Goal: Transaction & Acquisition: Book appointment/travel/reservation

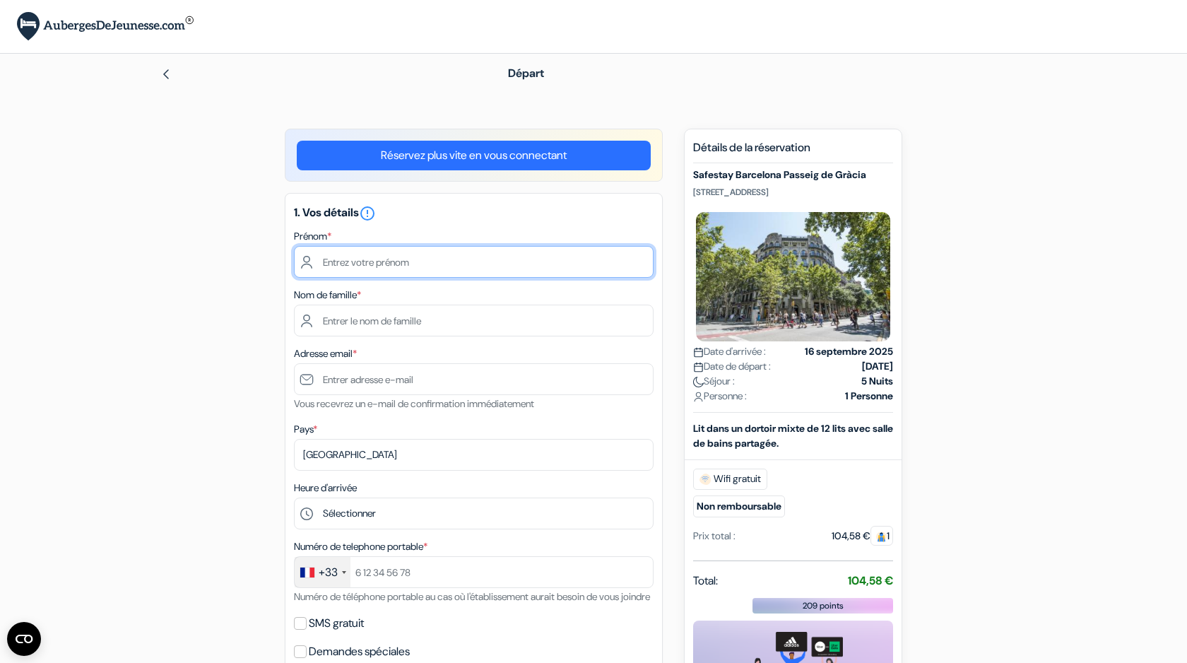
click at [381, 259] on input "text" at bounding box center [474, 262] width 360 height 32
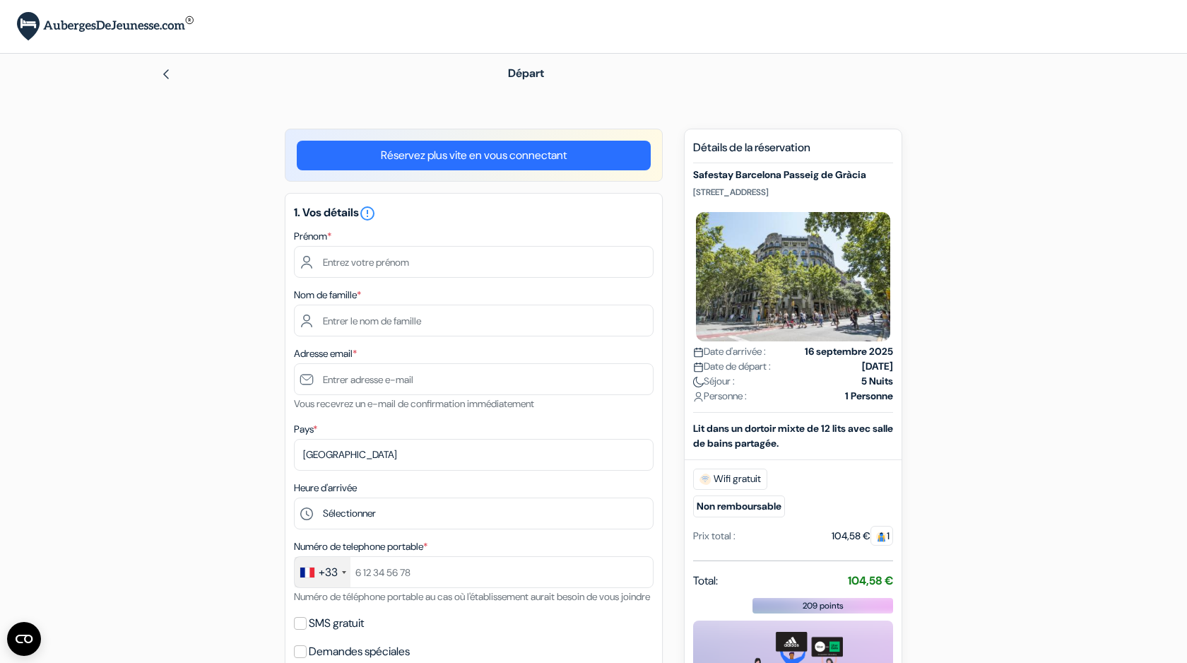
click at [459, 164] on link "Réservez plus vite en vous connectant" at bounding box center [474, 156] width 354 height 30
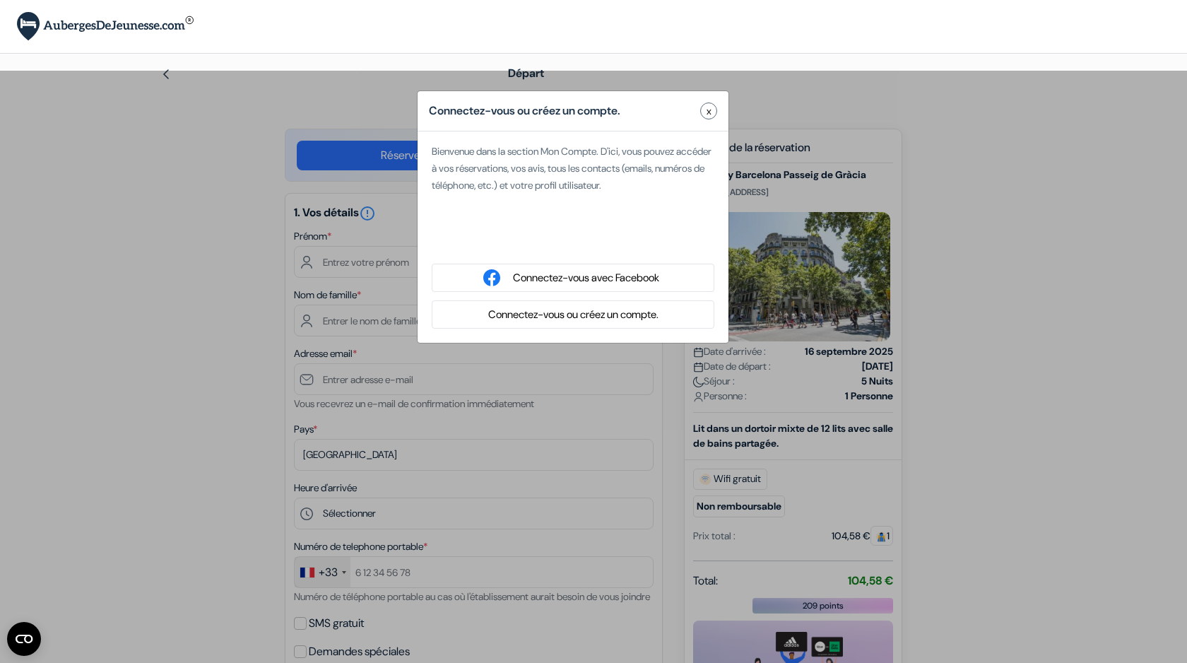
click at [550, 317] on button "Connectez-vous ou créez un compte." at bounding box center [573, 315] width 179 height 18
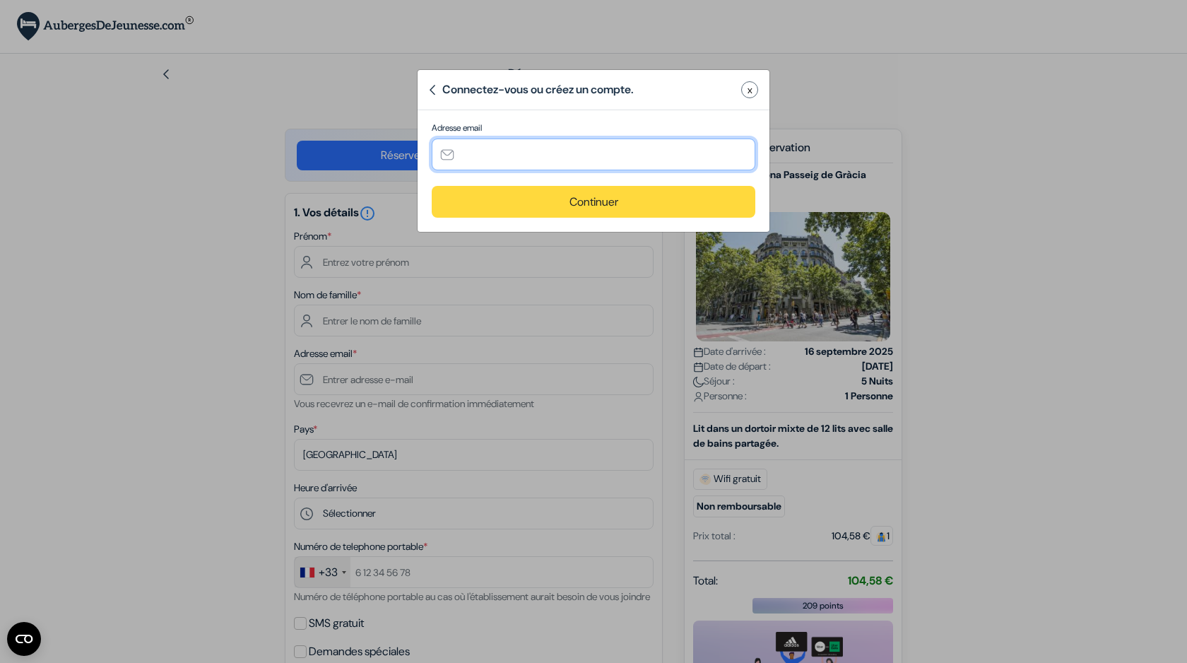
click at [540, 148] on input "text" at bounding box center [594, 155] width 324 height 32
click at [540, 150] on input "text" at bounding box center [594, 155] width 324 height 32
paste input "[EMAIL_ADDRESS][DOMAIN_NAME]"
type input "[EMAIL_ADDRESS][DOMAIN_NAME]"
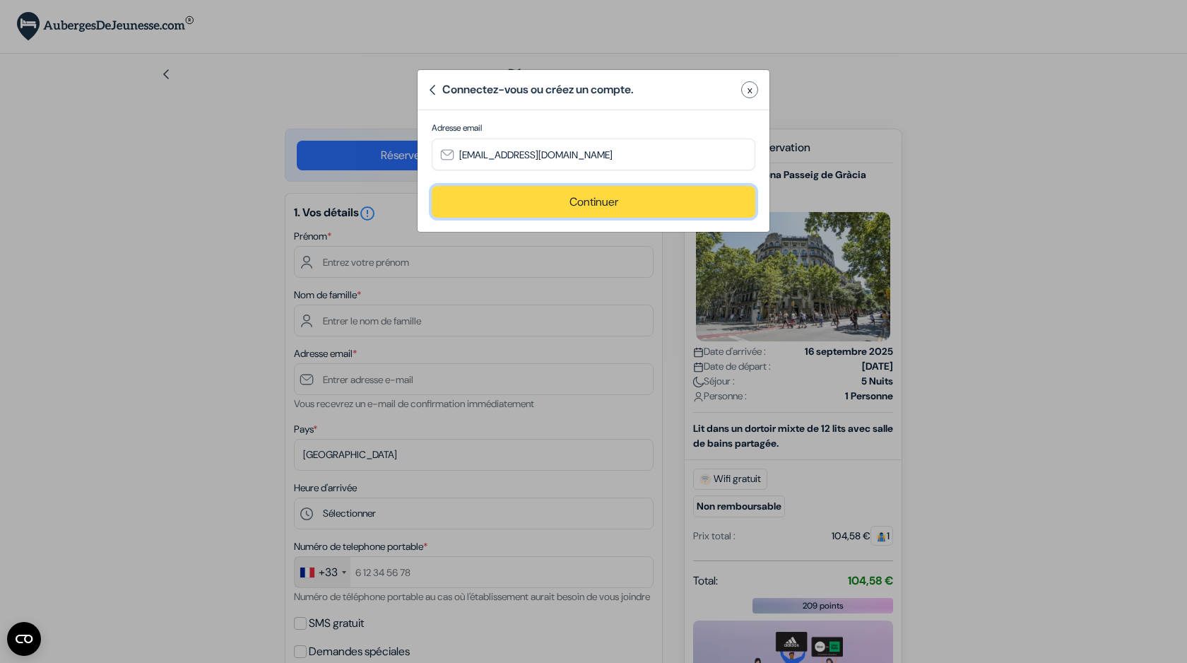
click at [607, 194] on button "Continuer" at bounding box center [594, 202] width 324 height 32
type input "[EMAIL_ADDRESS][DOMAIN_NAME]"
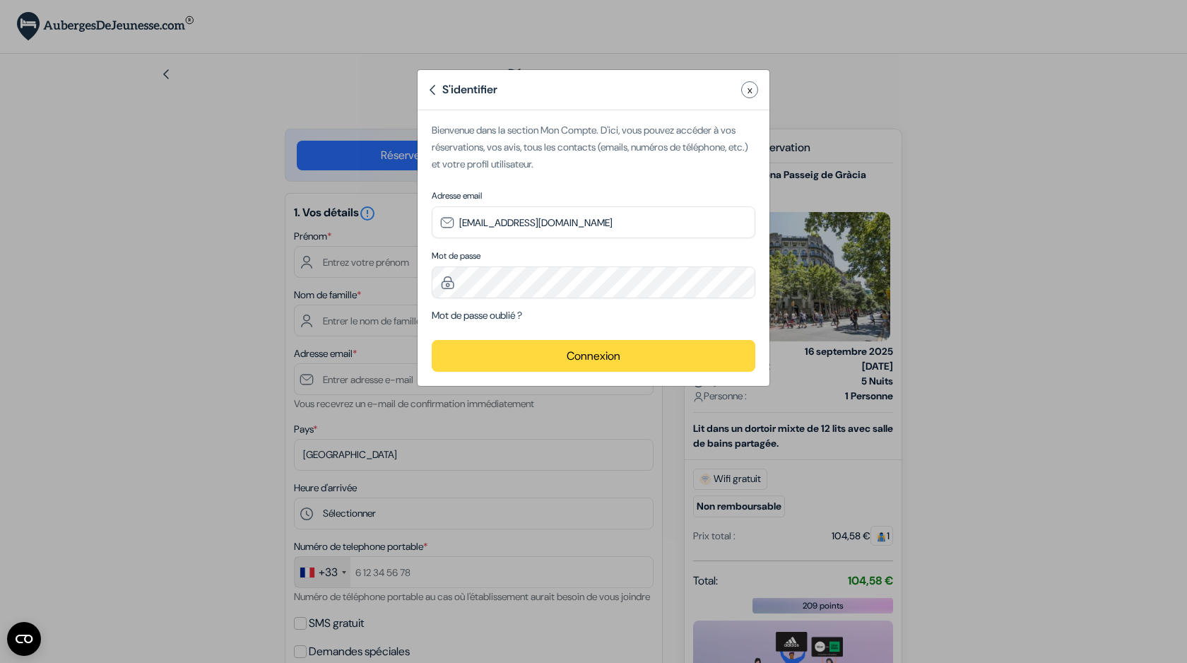
click at [559, 366] on button "Connexion" at bounding box center [594, 356] width 324 height 32
click at [564, 354] on button "Connexion" at bounding box center [594, 356] width 324 height 32
click at [542, 359] on button "Connexion" at bounding box center [594, 356] width 324 height 32
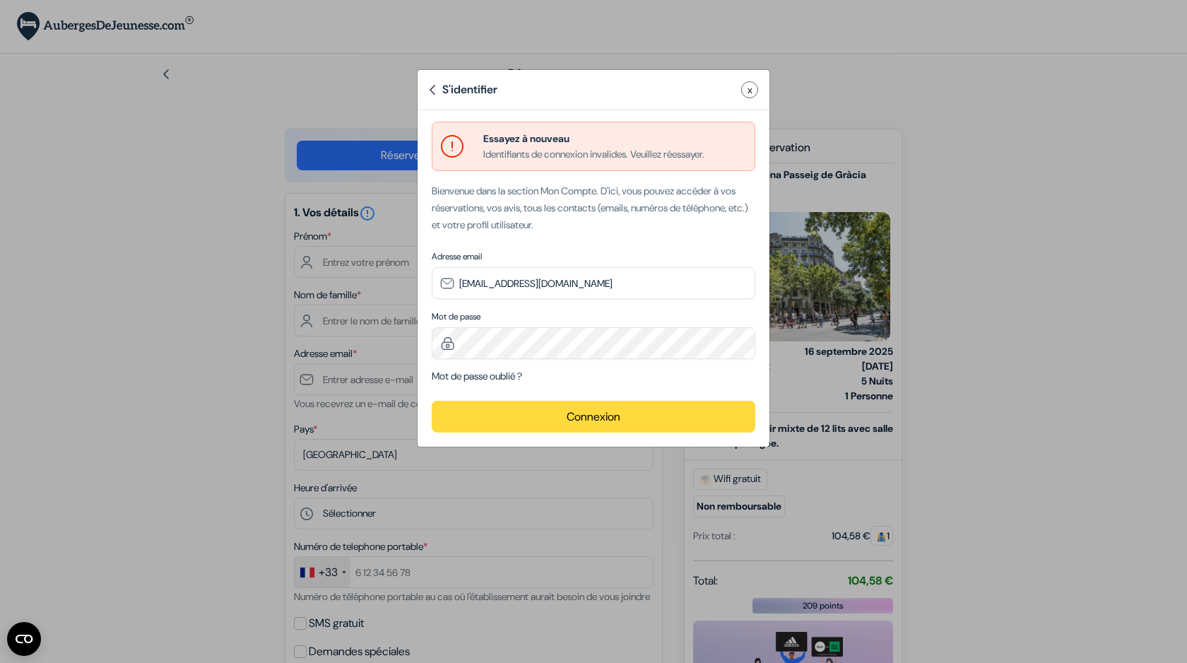
click at [497, 380] on link "Mot de passe oublié ?" at bounding box center [477, 376] width 90 height 13
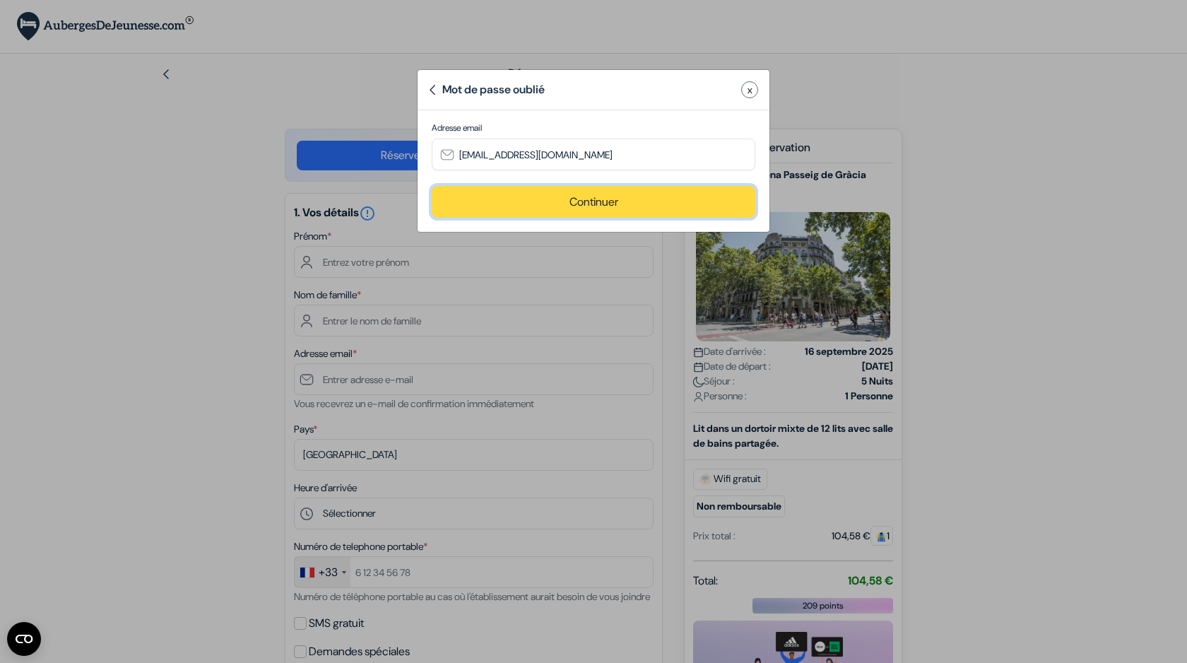
click at [570, 211] on button "Continuer" at bounding box center [594, 202] width 324 height 32
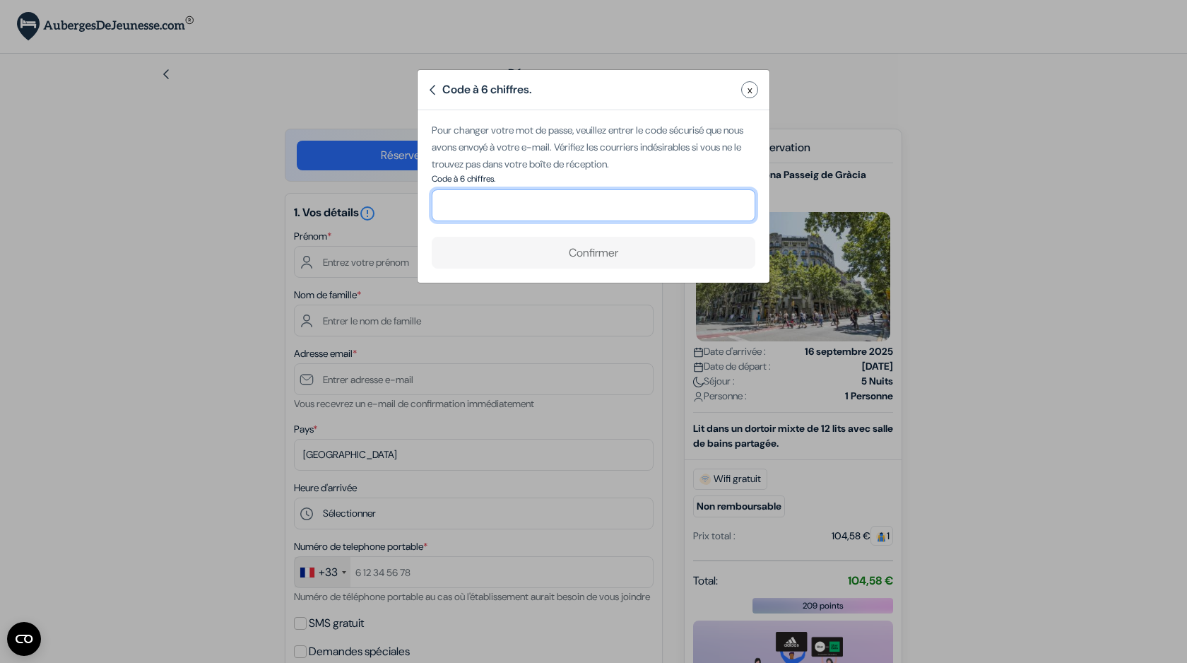
click at [548, 214] on input "number" at bounding box center [594, 205] width 324 height 32
paste input "902323"
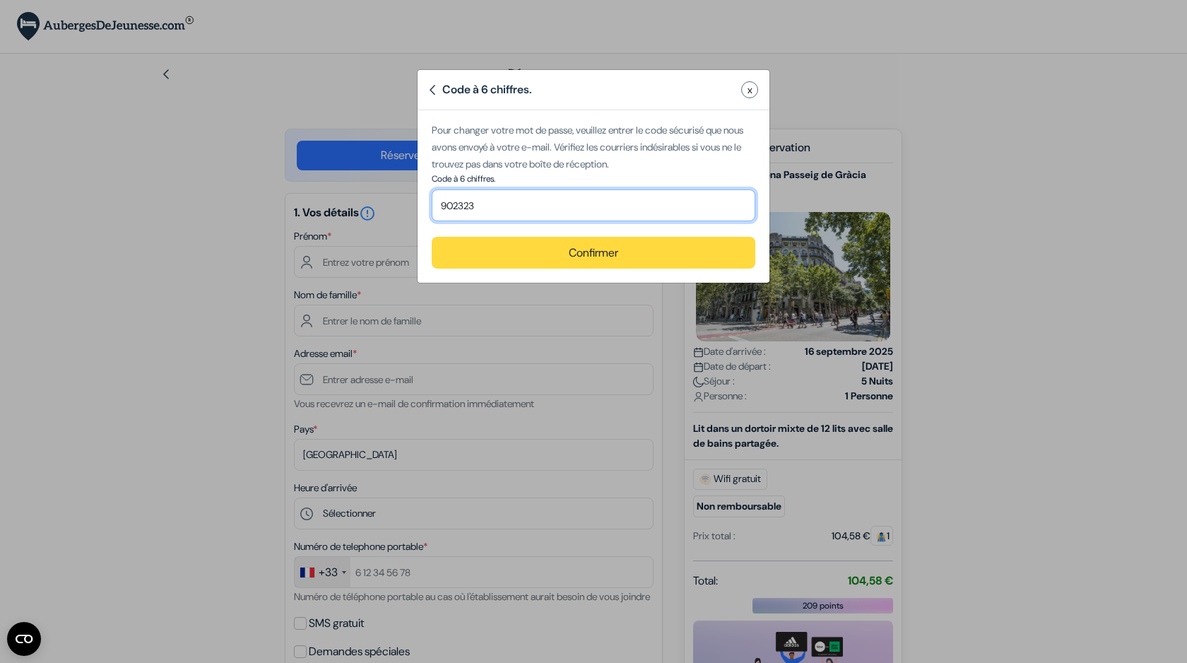
type input "902323"
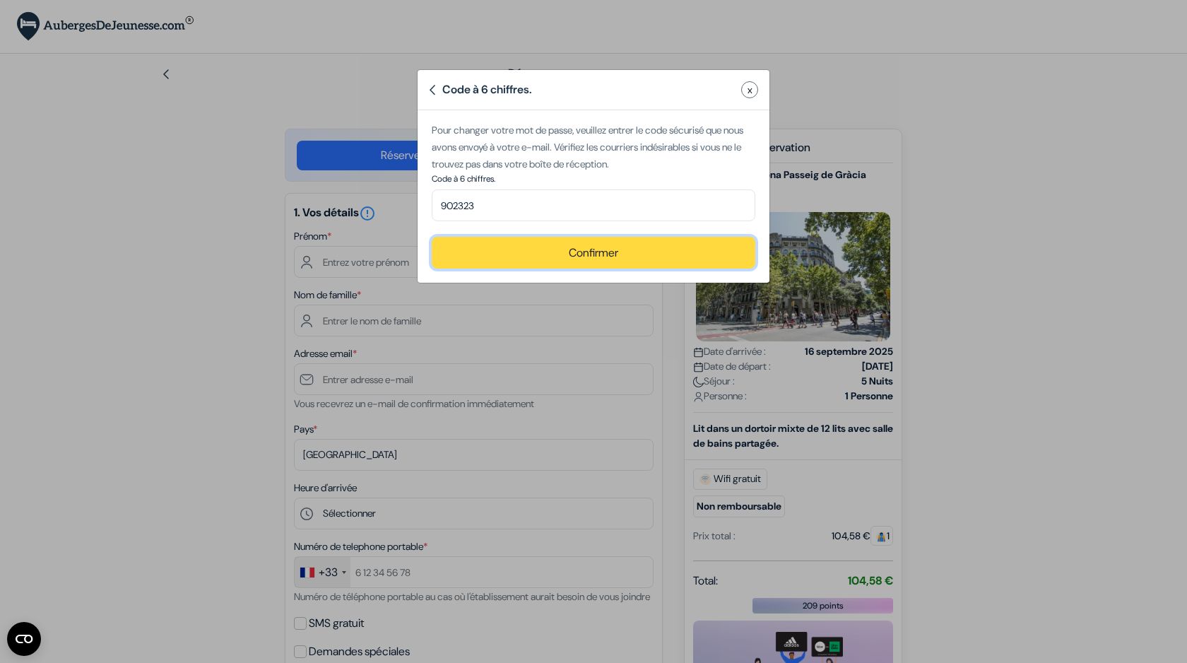
click at [649, 267] on button "Confirmer" at bounding box center [594, 253] width 324 height 32
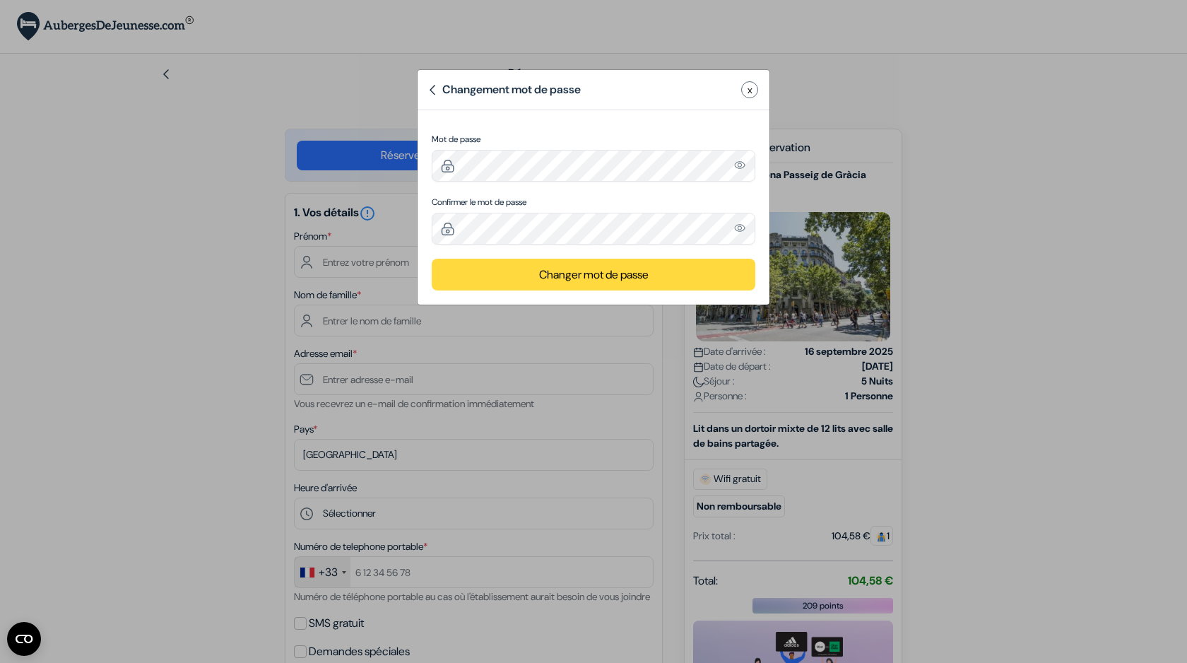
click at [562, 275] on button "Changer mot de passe" at bounding box center [594, 275] width 324 height 32
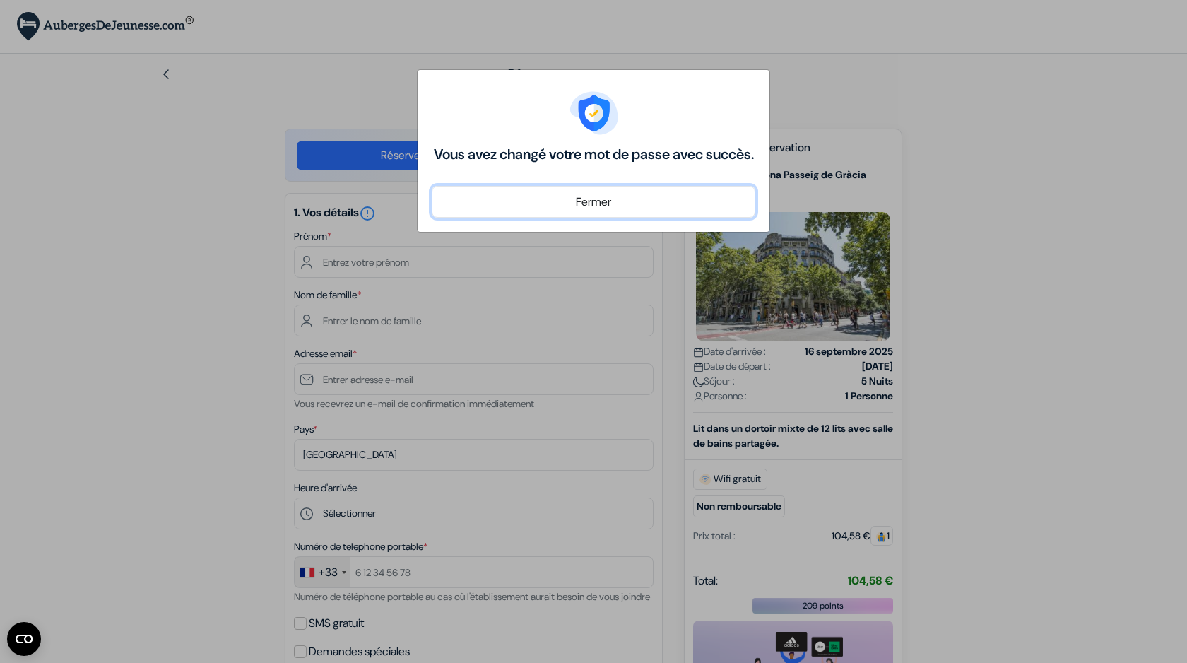
click at [541, 218] on button "Fermer" at bounding box center [594, 202] width 324 height 32
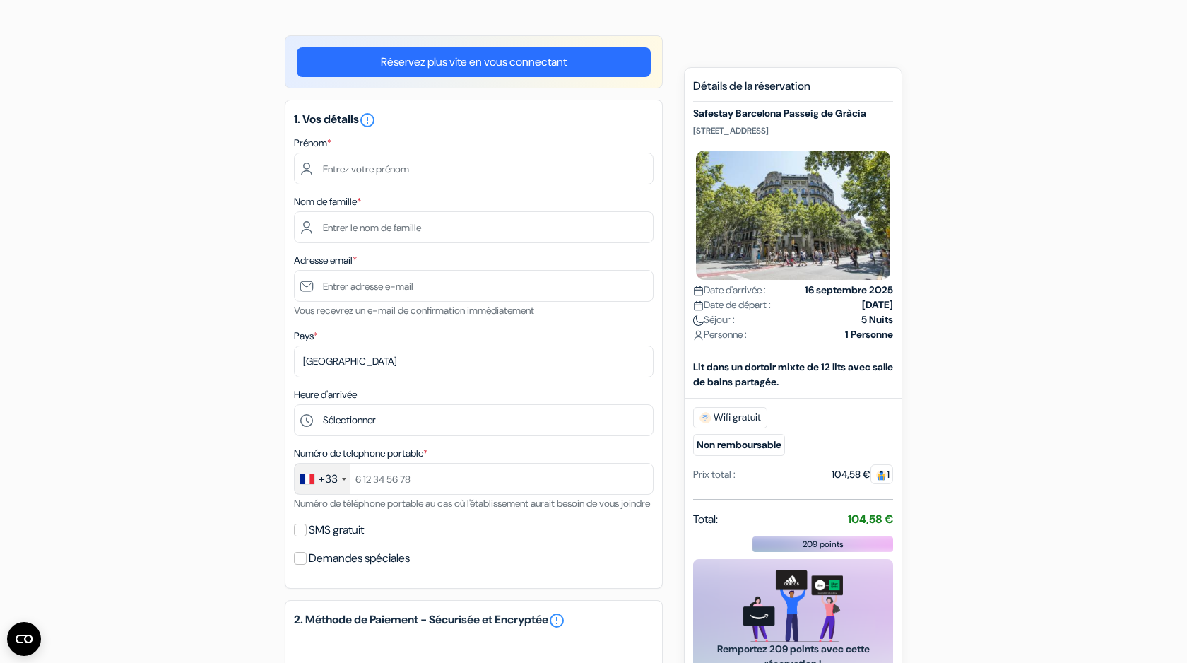
scroll to position [92, 0]
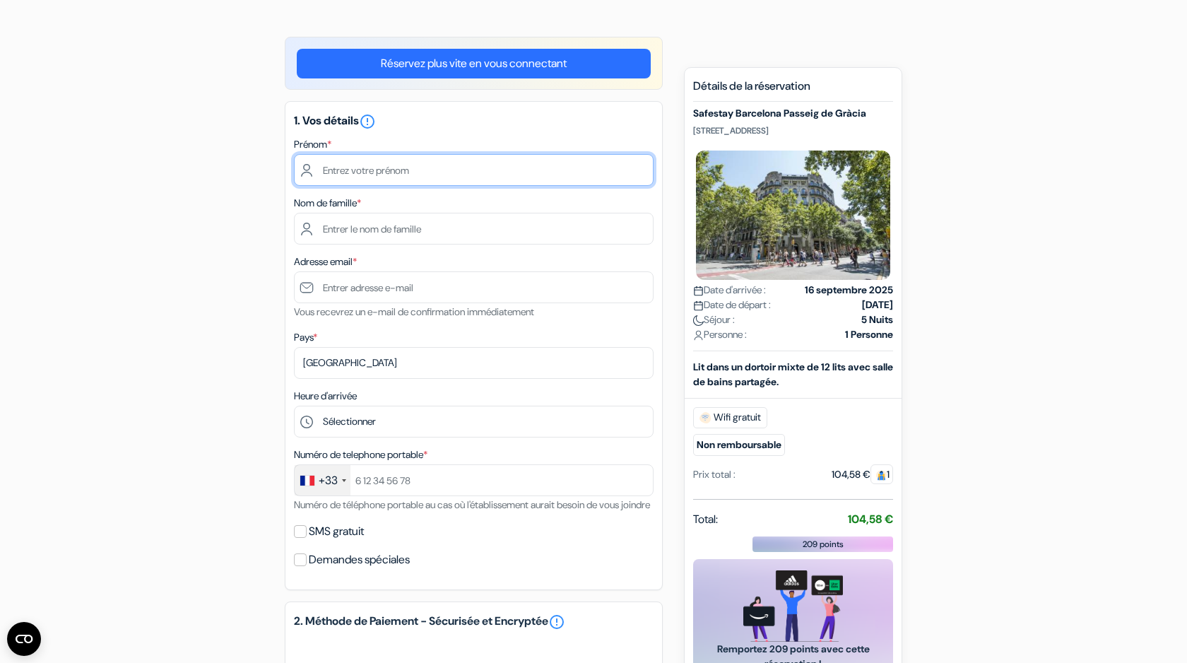
click at [338, 163] on input "text" at bounding box center [474, 170] width 360 height 32
click at [367, 64] on link "Réservez plus vite en vous connectant" at bounding box center [474, 64] width 354 height 30
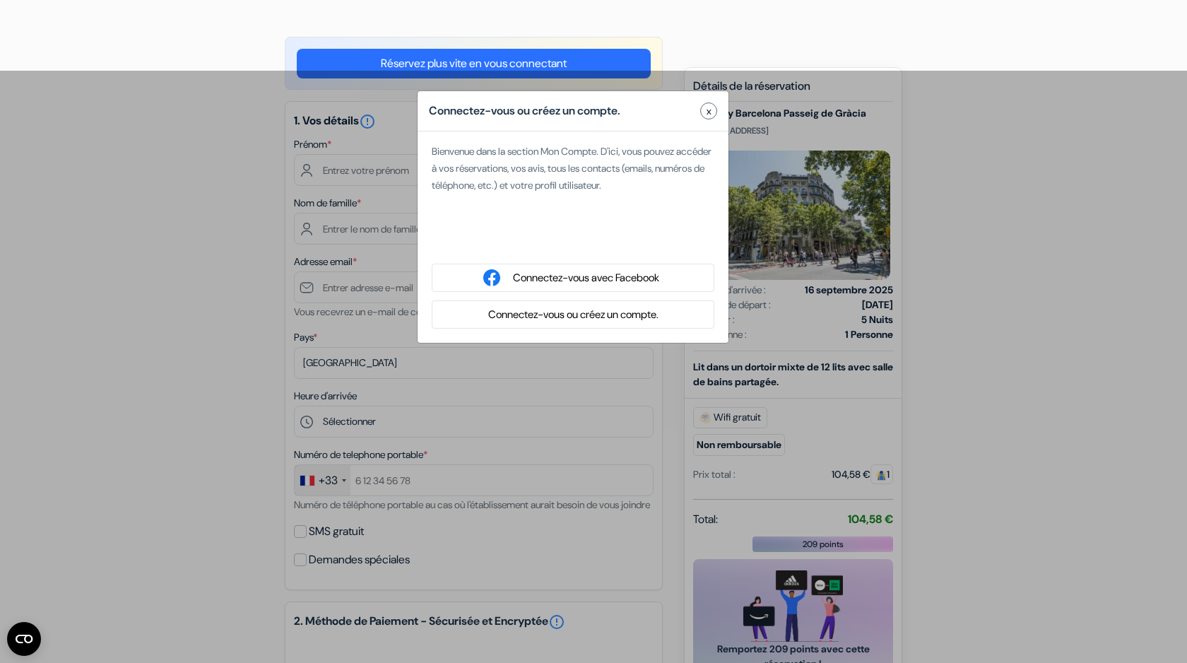
click at [517, 308] on button "Connectez-vous ou créez un compte." at bounding box center [573, 315] width 179 height 18
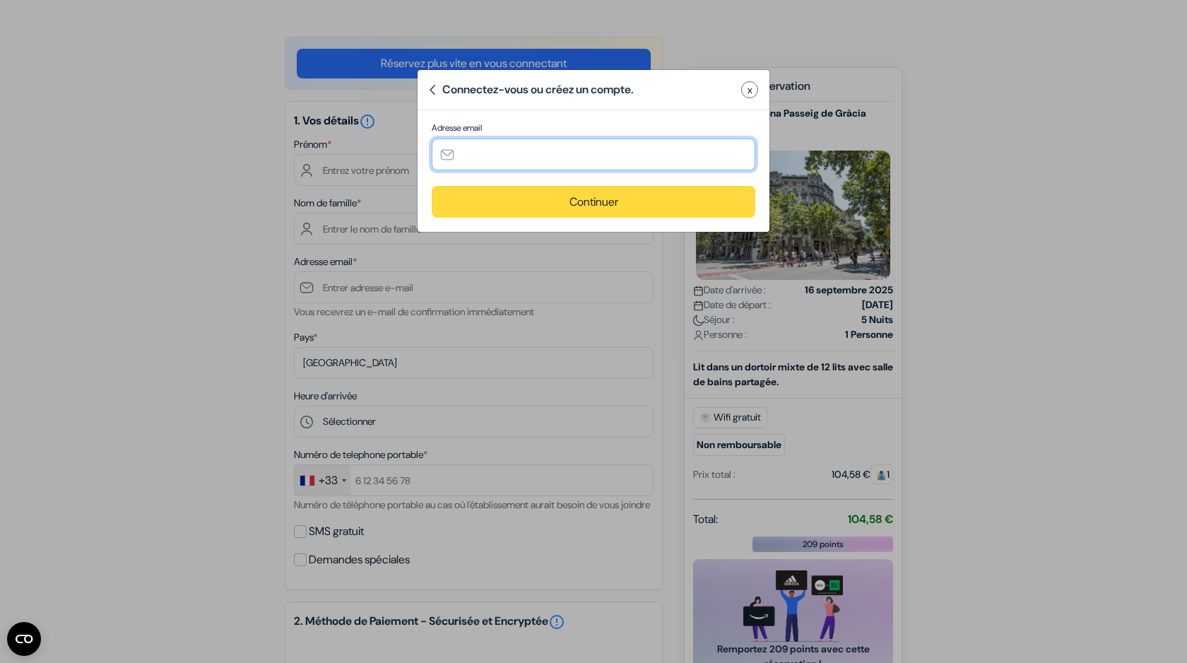
click at [516, 156] on input "text" at bounding box center [594, 155] width 324 height 32
type input "[EMAIL_ADDRESS][DOMAIN_NAME]"
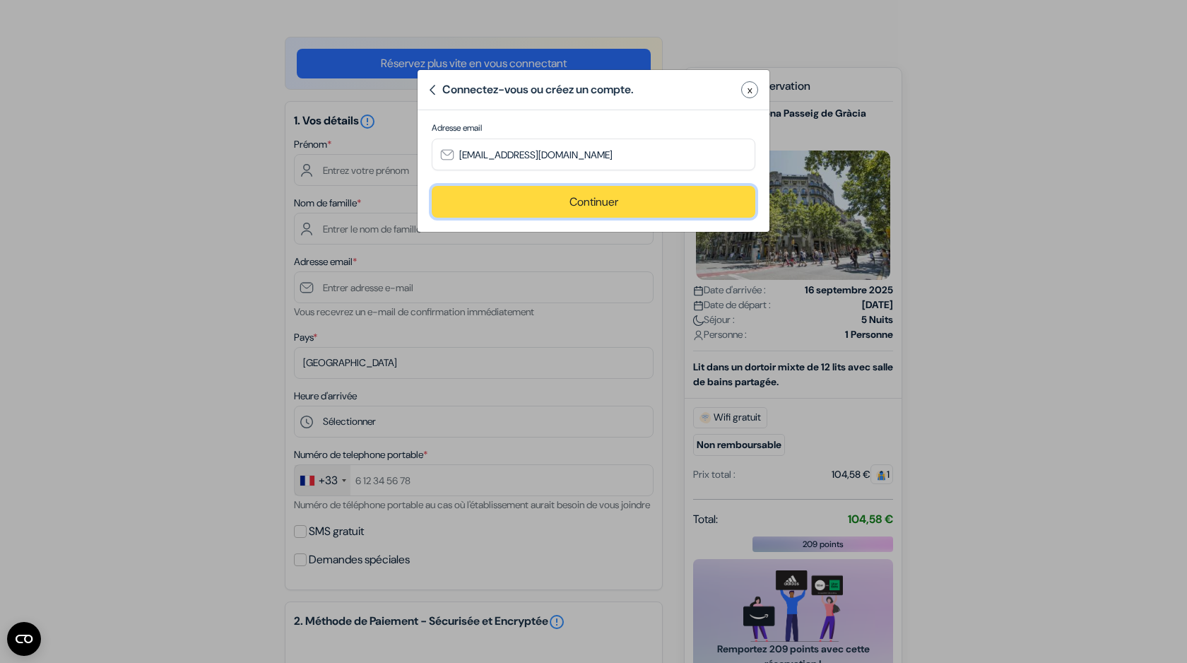
click at [525, 202] on button "Continuer" at bounding box center [594, 202] width 324 height 32
type input "[EMAIL_ADDRESS][DOMAIN_NAME]"
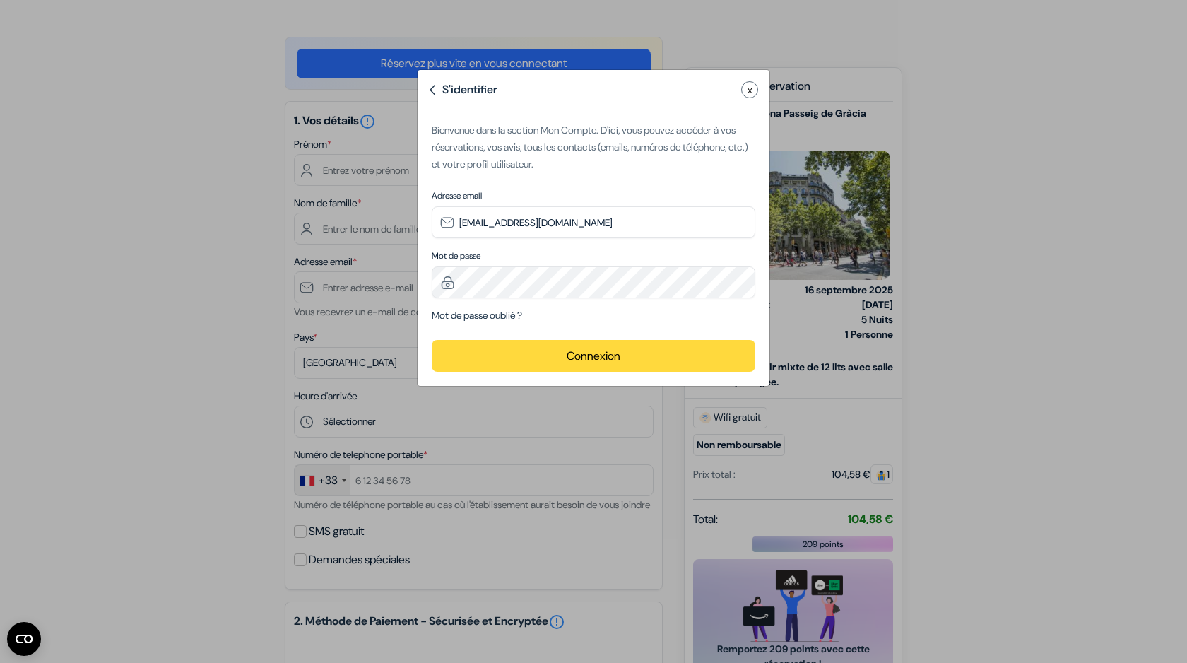
click at [517, 348] on button "Connexion" at bounding box center [594, 356] width 324 height 32
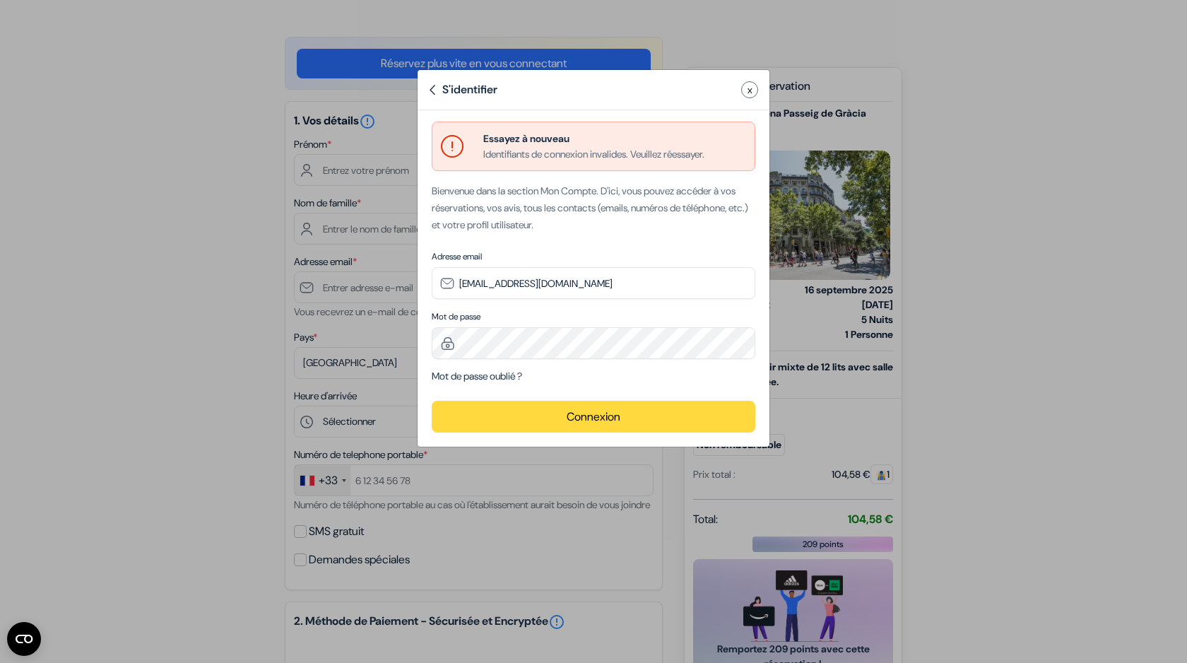
click at [604, 413] on button "Connexion" at bounding box center [594, 417] width 324 height 32
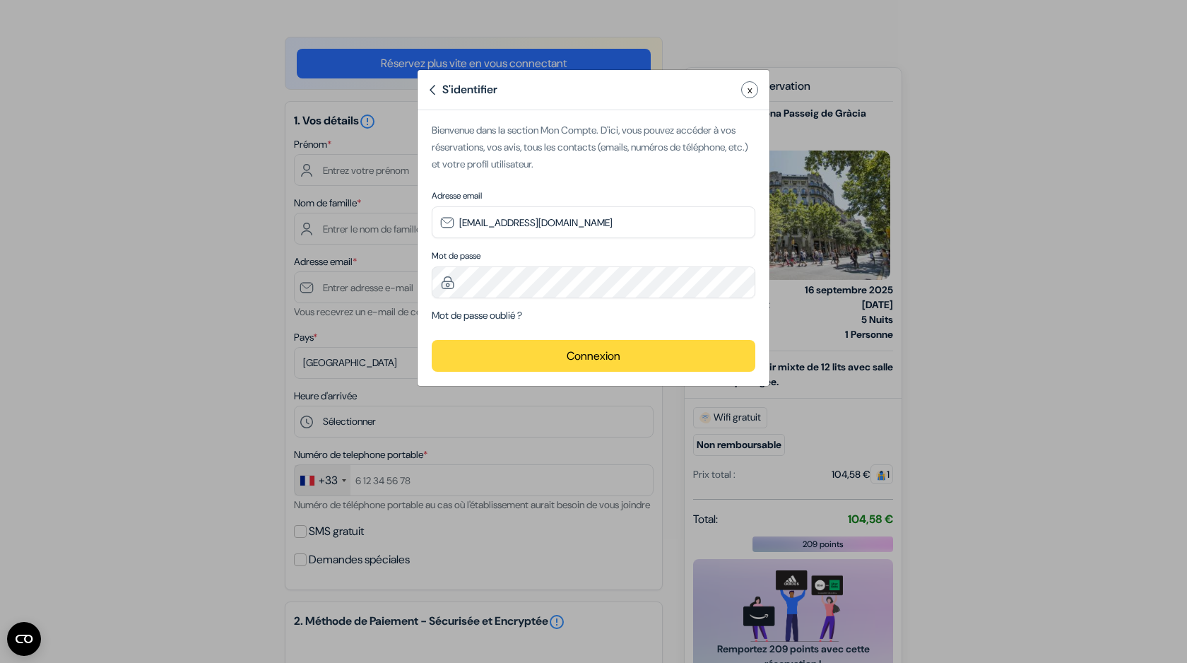
click at [562, 365] on button "Connexion" at bounding box center [594, 356] width 324 height 32
click at [587, 353] on button "Connexion" at bounding box center [594, 356] width 324 height 32
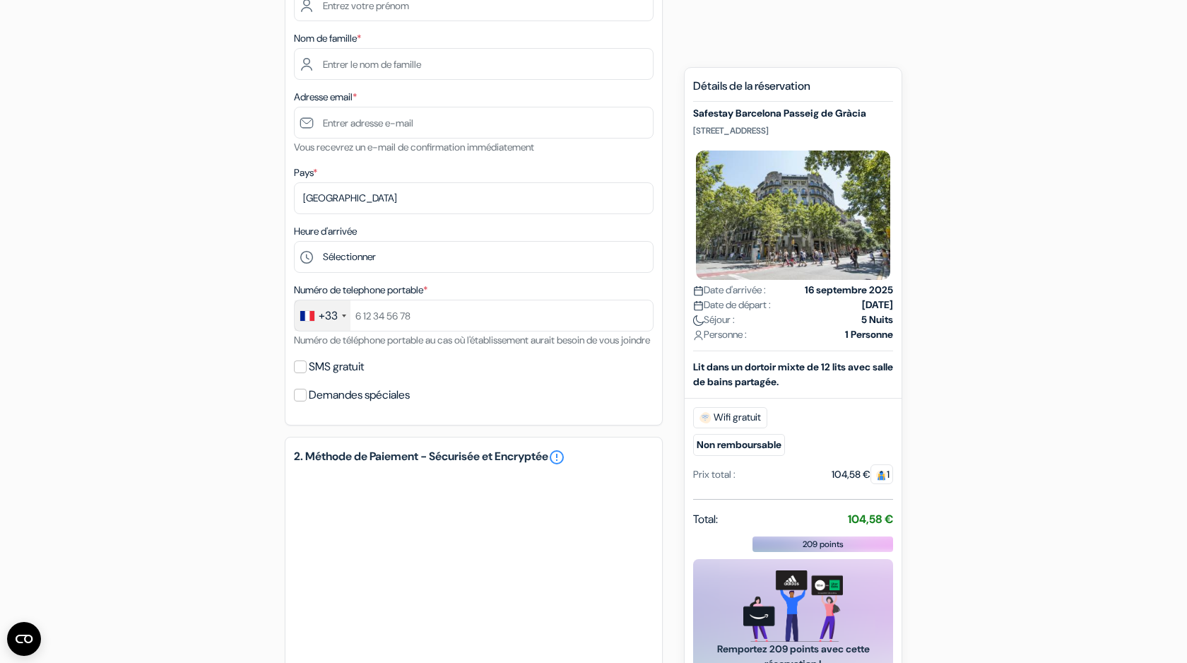
scroll to position [123, 0]
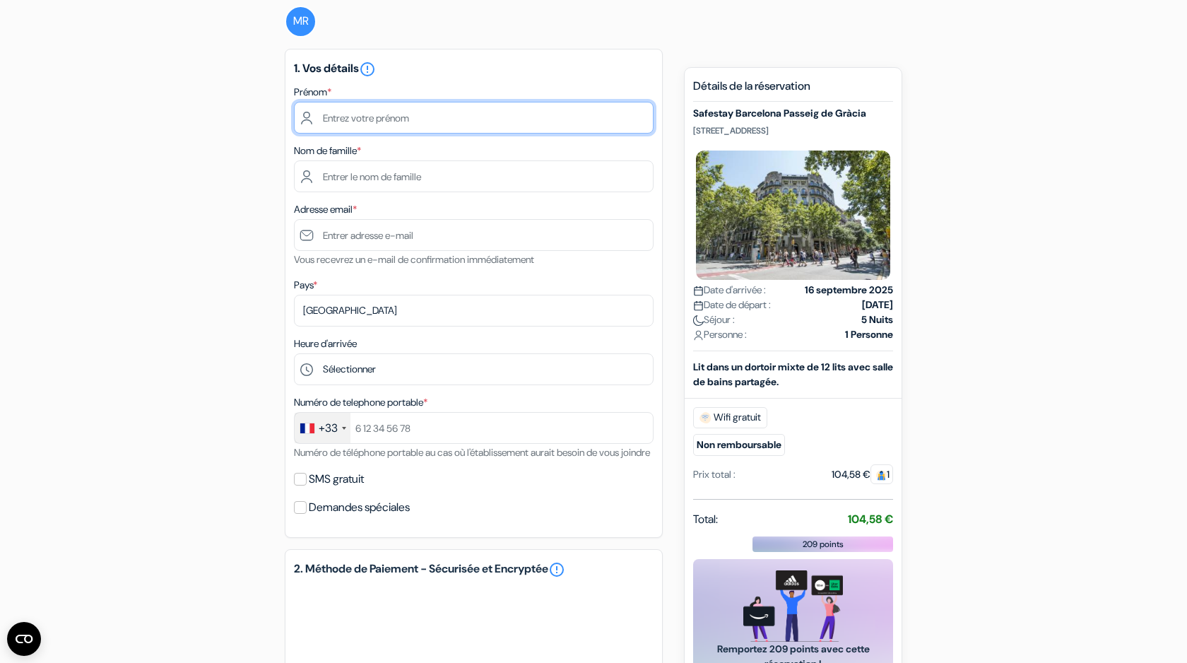
click at [397, 118] on input "text" at bounding box center [474, 118] width 360 height 32
type input "RODRIGUES"
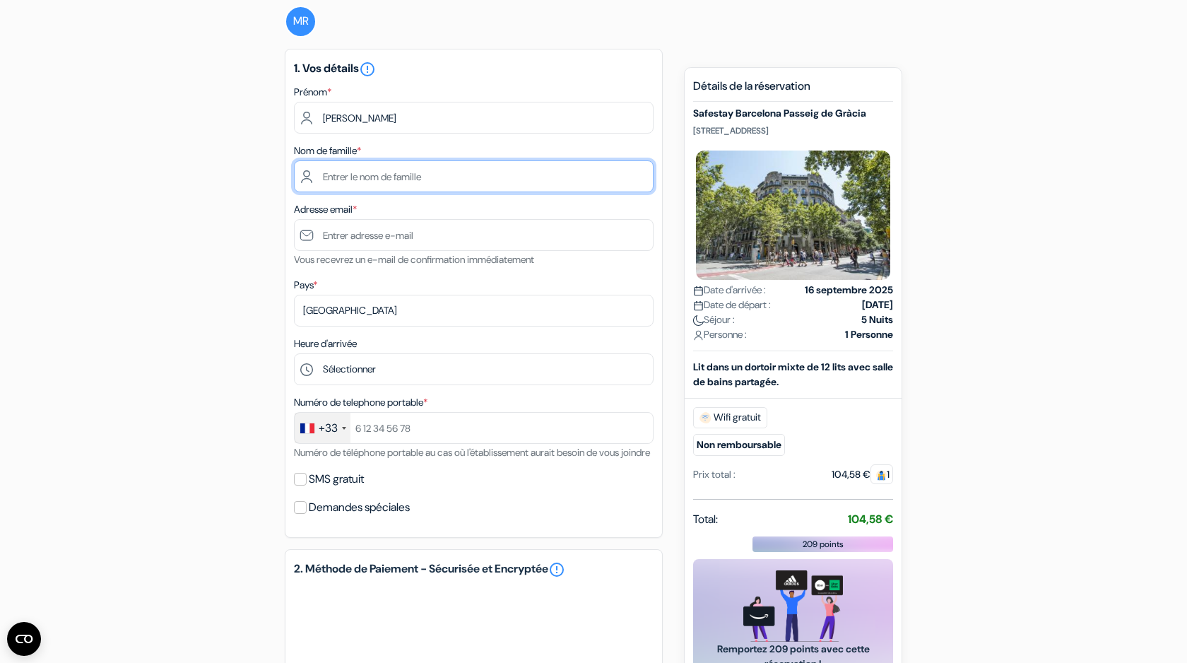
type input "Matias"
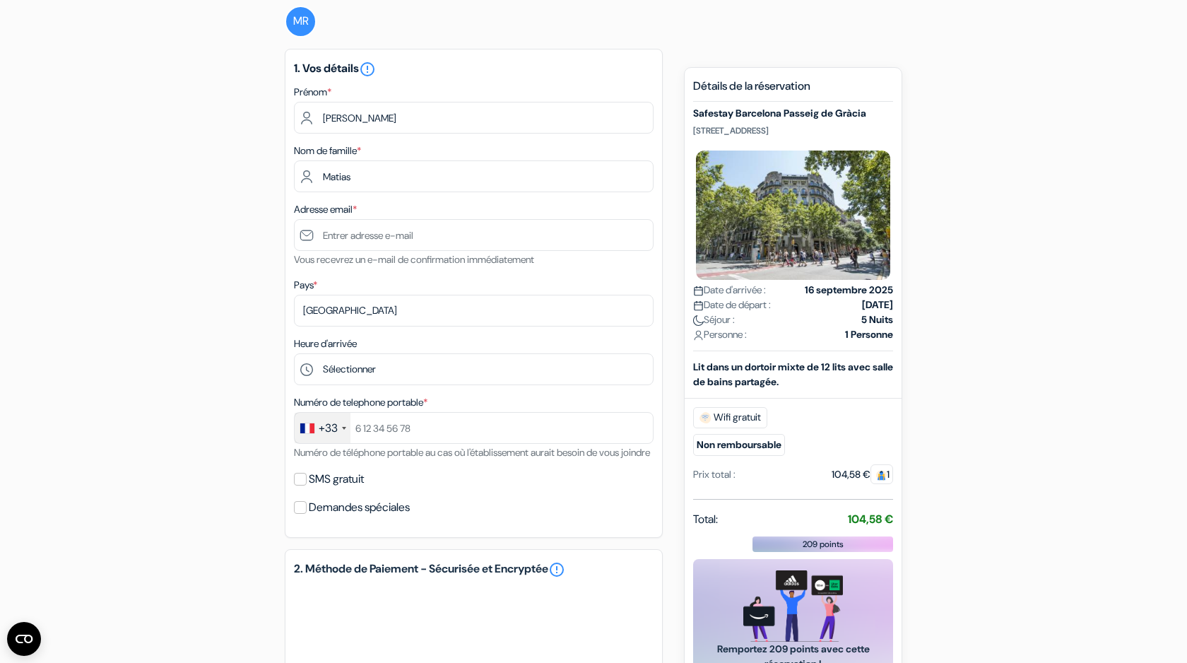
type input "matias.pro.rodrigues@gmail.com"
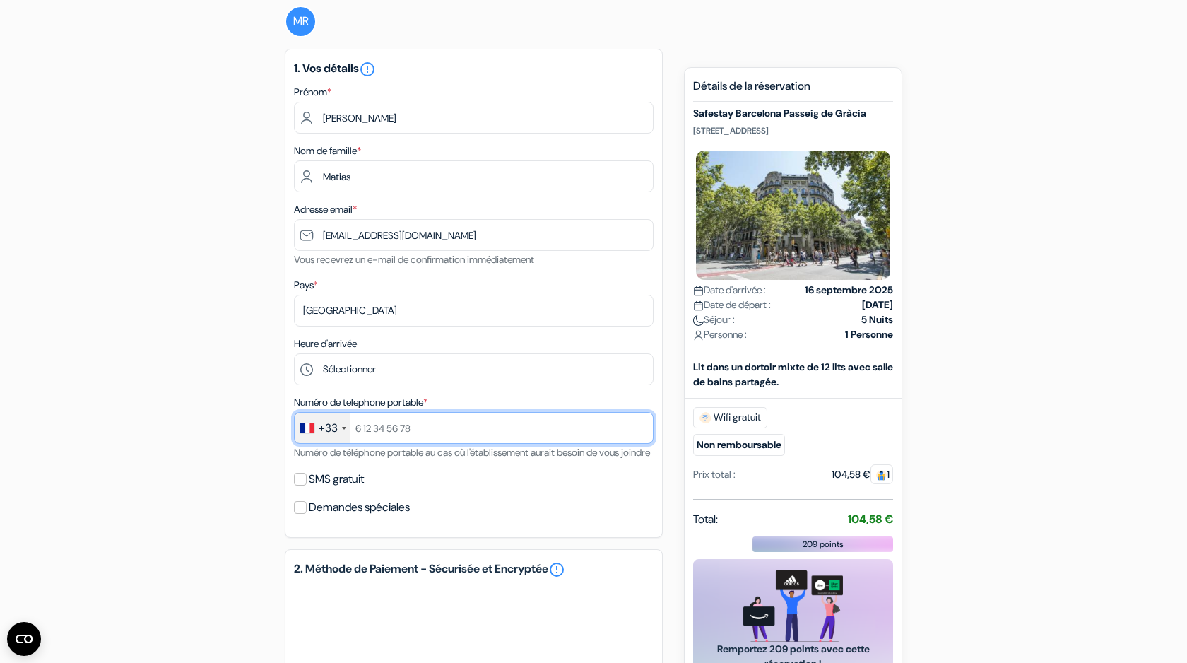
type input "+33602369755"
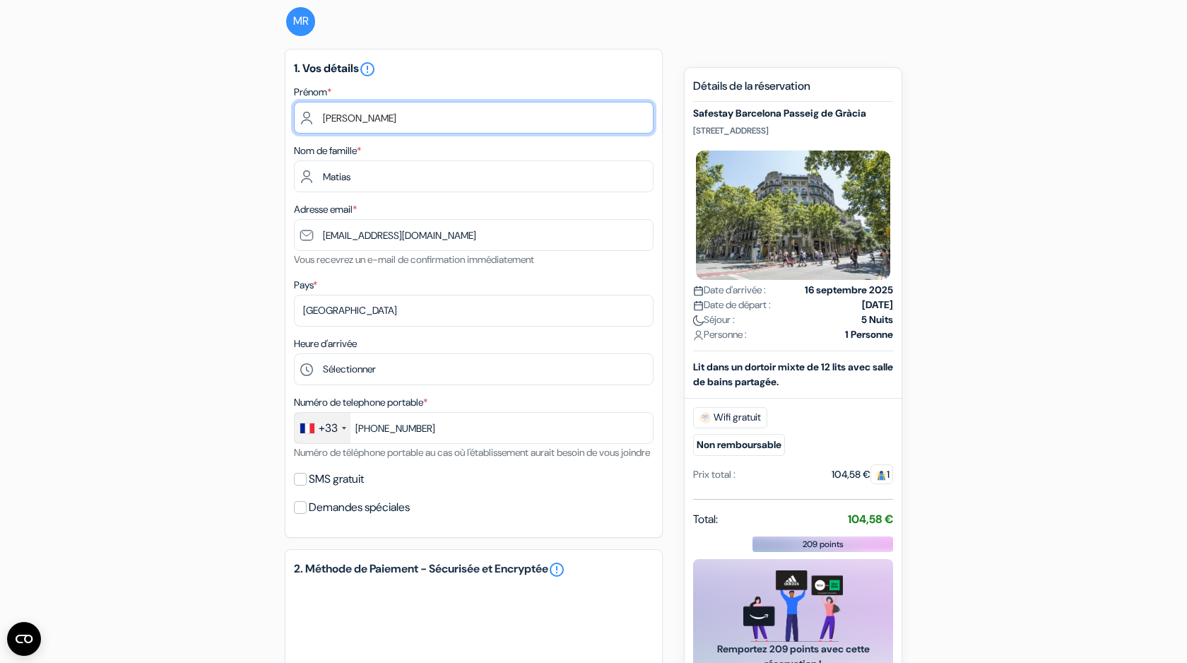
click at [399, 129] on input "RODRIGUES" at bounding box center [474, 118] width 360 height 32
drag, startPoint x: 399, startPoint y: 129, endPoint x: 298, endPoint y: 129, distance: 101.8
click at [298, 129] on input "RODRIGUES" at bounding box center [474, 118] width 360 height 32
type input "Matias"
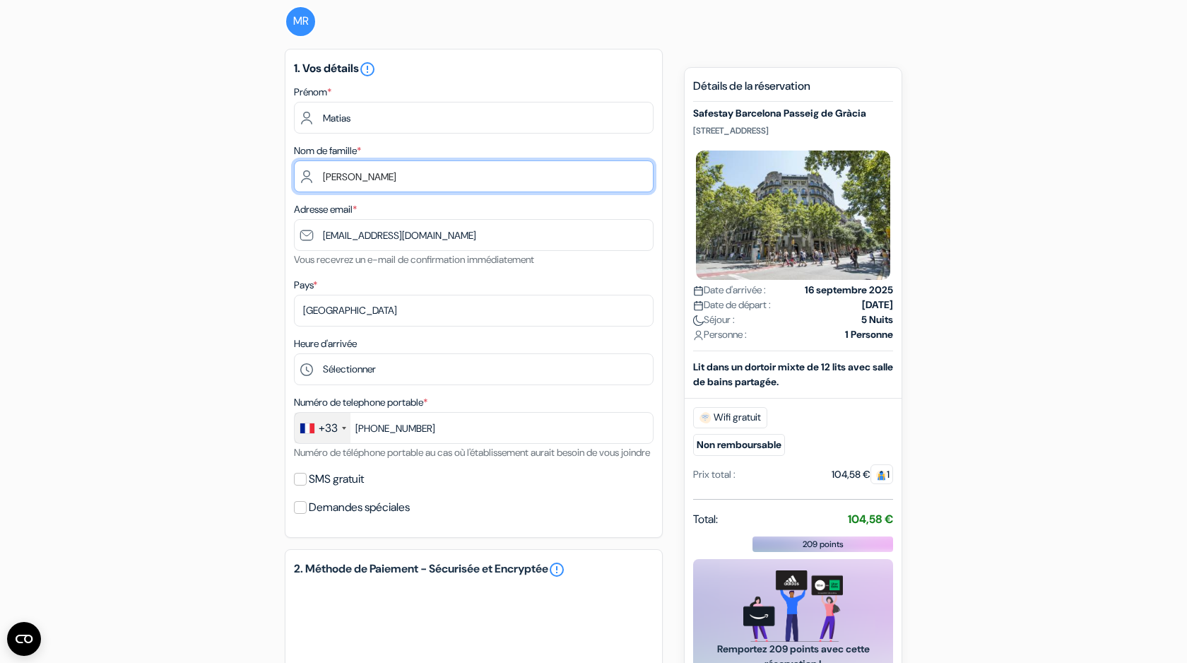
type input "RODRIGUES"
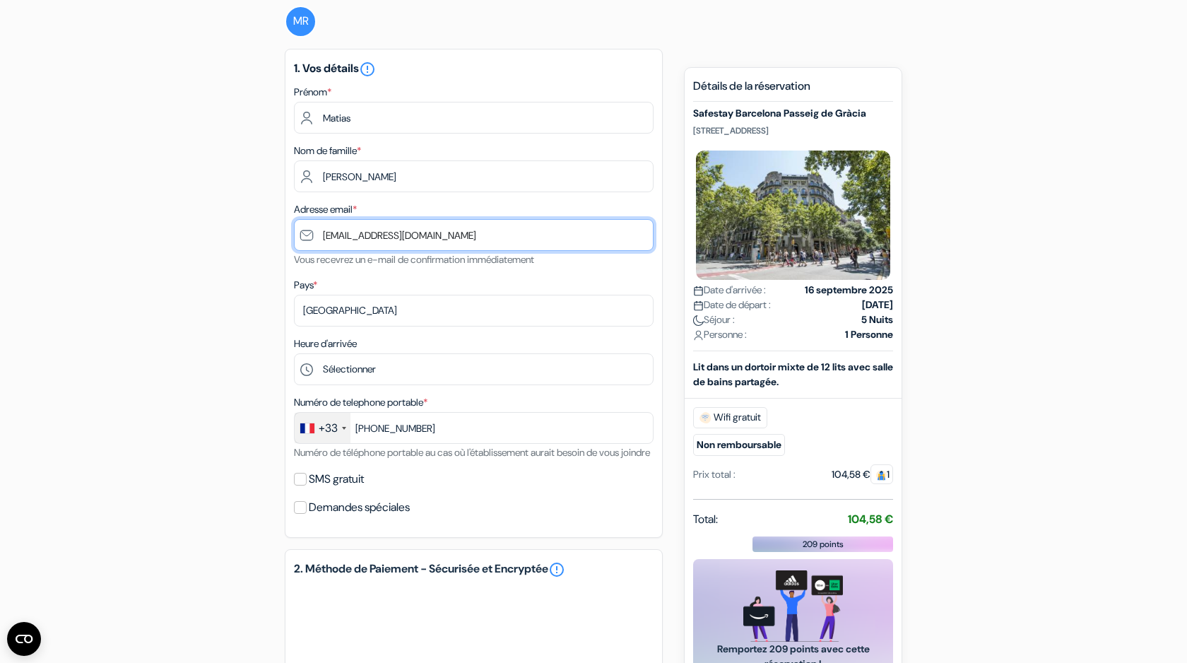
type input "[EMAIL_ADDRESS][DOMAIN_NAME]"
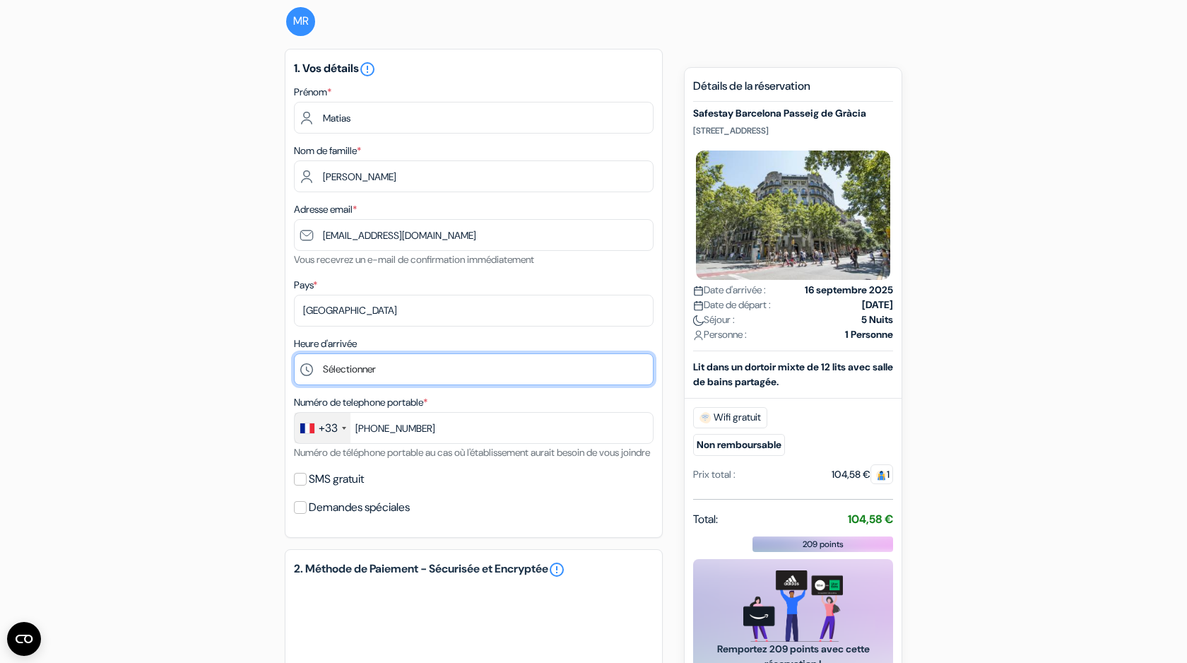
click at [364, 362] on select "Sélectionner 1:00 2:00 3:00 4:00 5:00 6:00 7:00 8:00 9:00 10:00 11:00 12:00 13:…" at bounding box center [474, 369] width 360 height 32
select select "2"
click at [294, 355] on select "Sélectionner 1:00 2:00 3:00 4:00 5:00 6:00 7:00 8:00 9:00 10:00 11:00 12:00 13:…" at bounding box center [474, 369] width 360 height 32
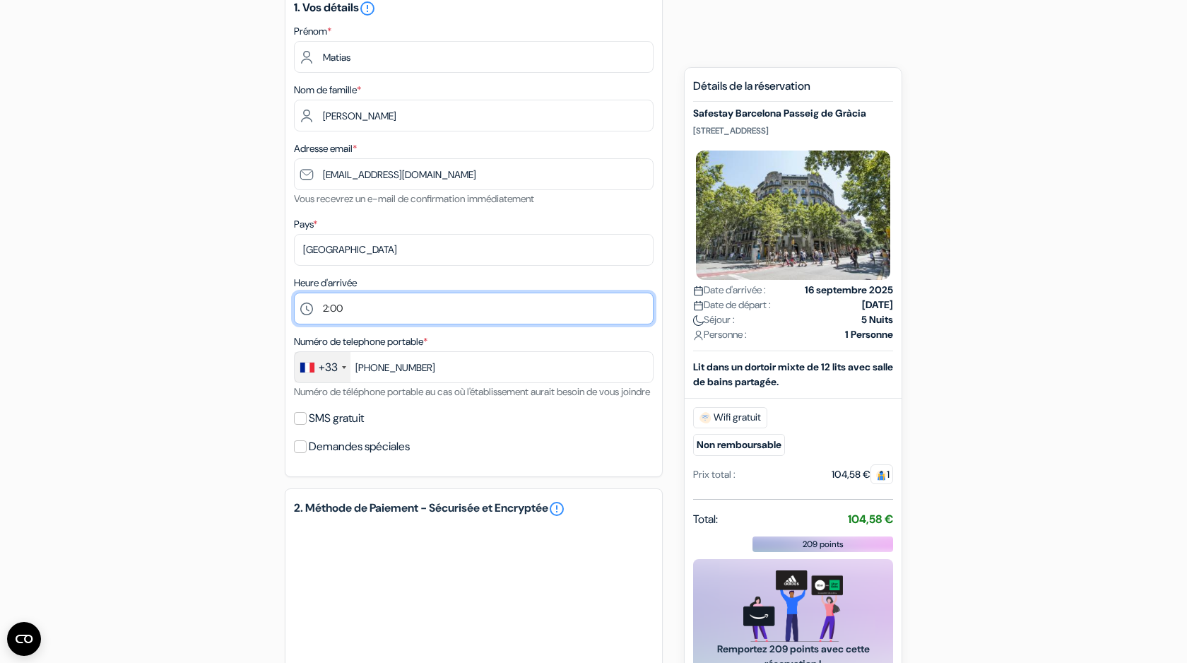
scroll to position [184, 0]
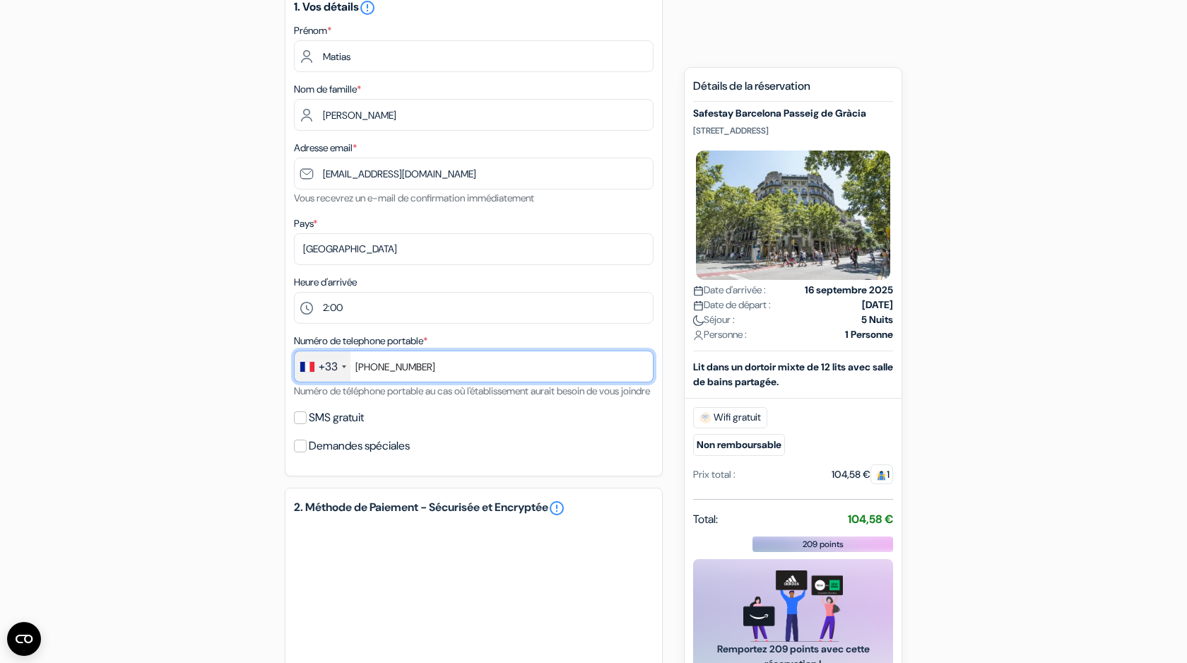
click at [444, 372] on input "+33602369755" at bounding box center [474, 367] width 360 height 32
click at [181, 469] on div "add_box Safestay Barcelona Passeig de Gràcia Passeig de Gràcia 33, Barcelone, E…" at bounding box center [593, 449] width 933 height 1011
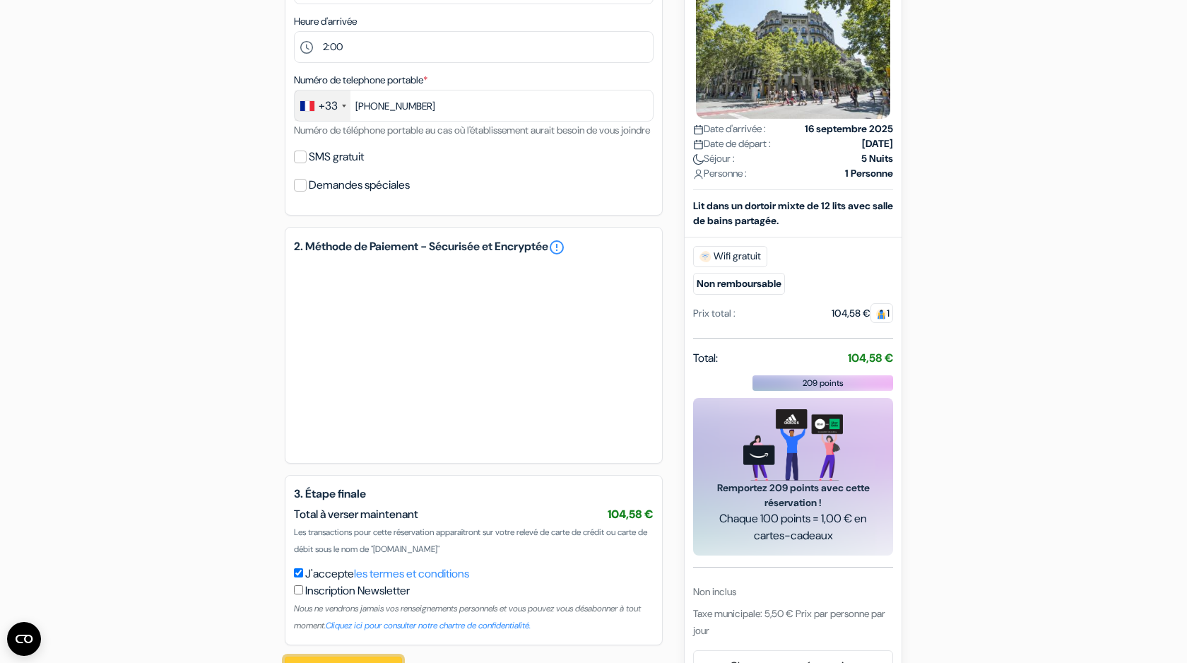
scroll to position [510, 0]
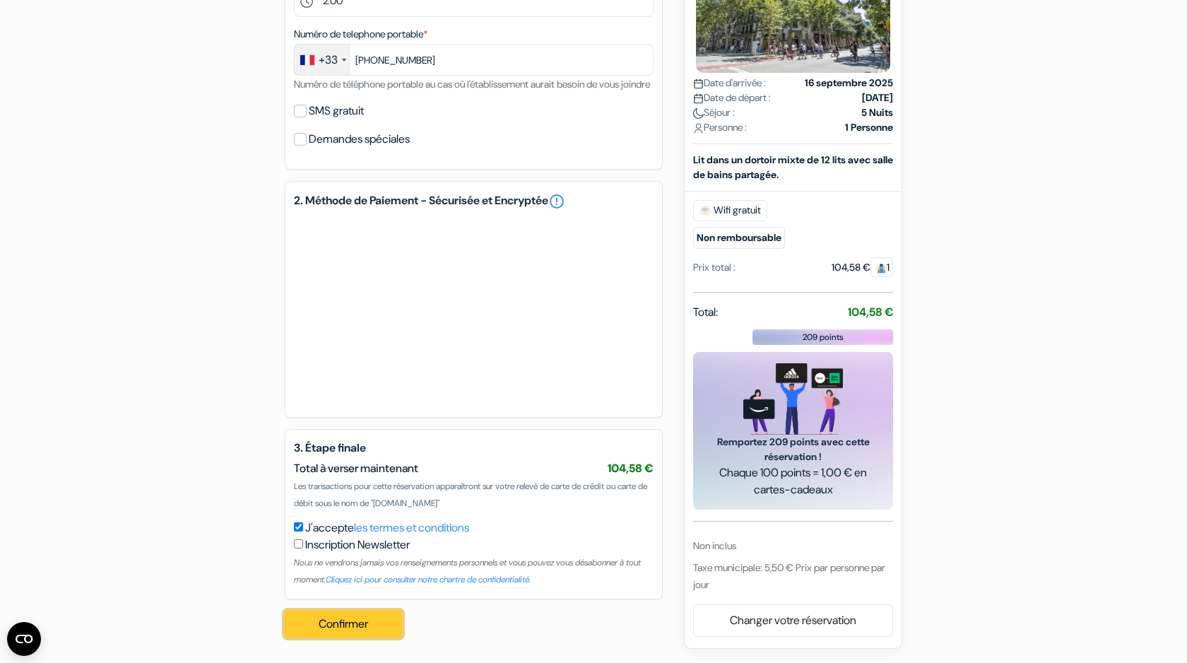
click at [370, 613] on button "Confirmer Loading..." at bounding box center [343, 624] width 117 height 27
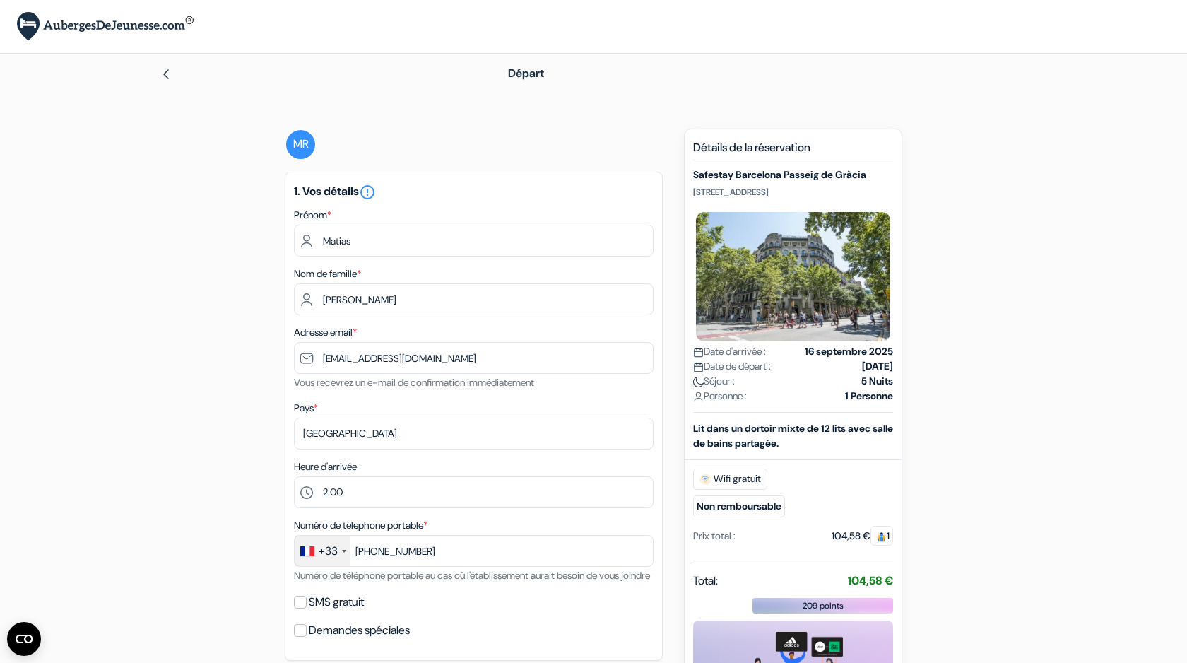
scroll to position [549, 0]
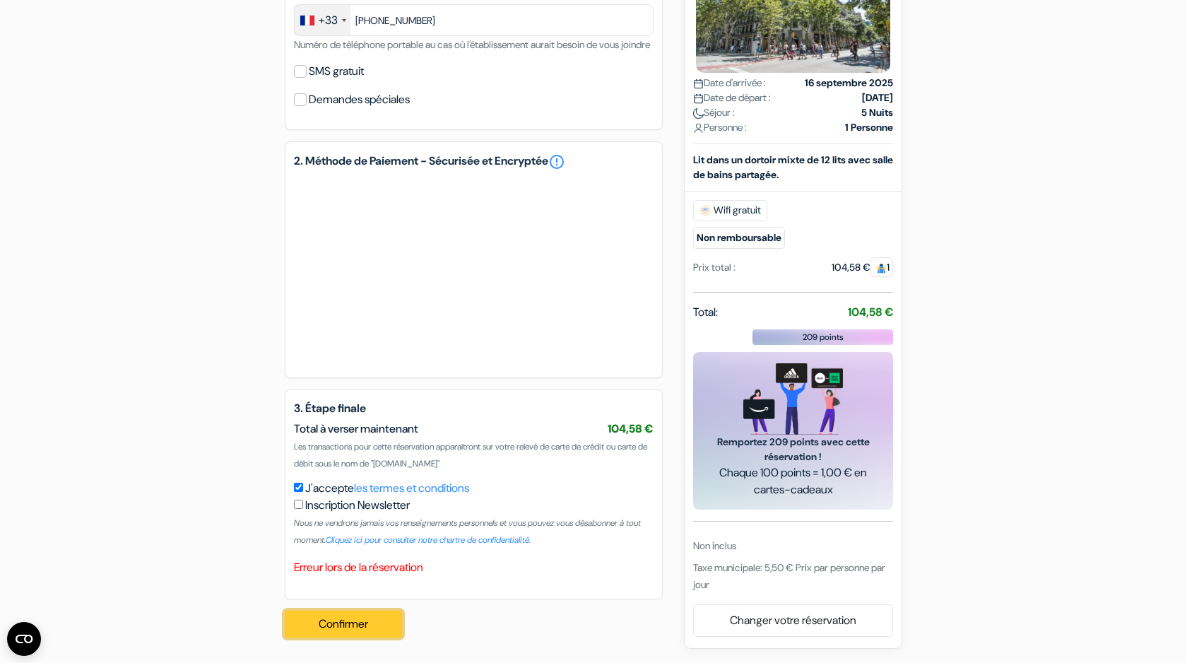
click at [332, 622] on button "Confirmer Loading..." at bounding box center [343, 624] width 117 height 27
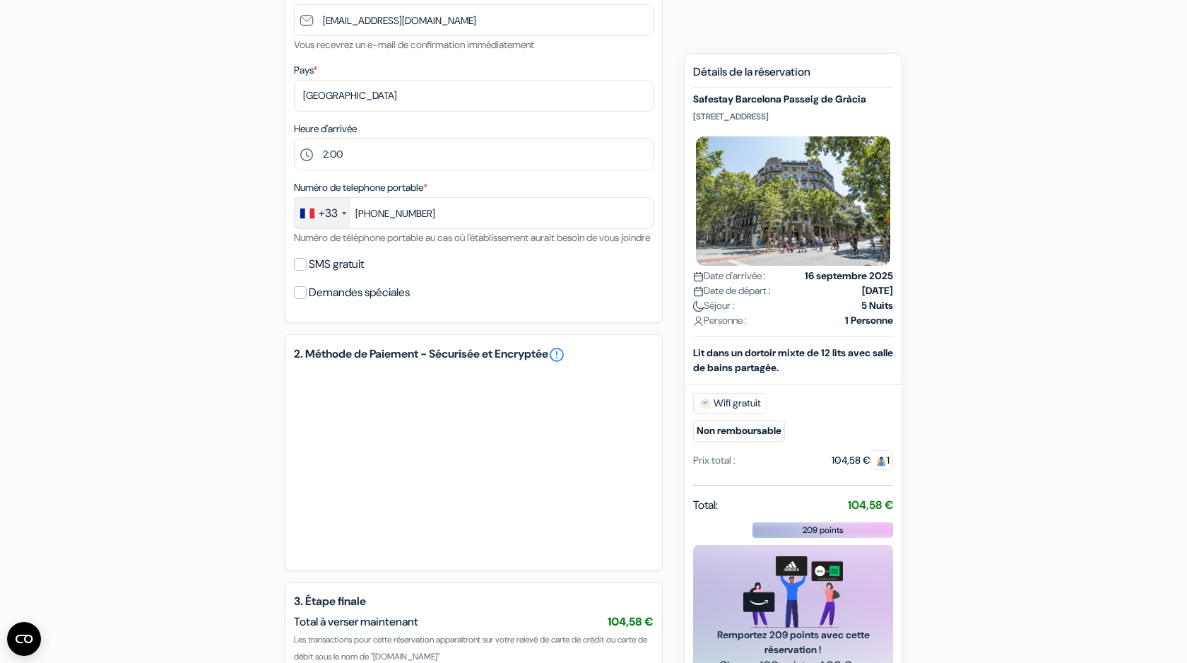
scroll to position [342, 0]
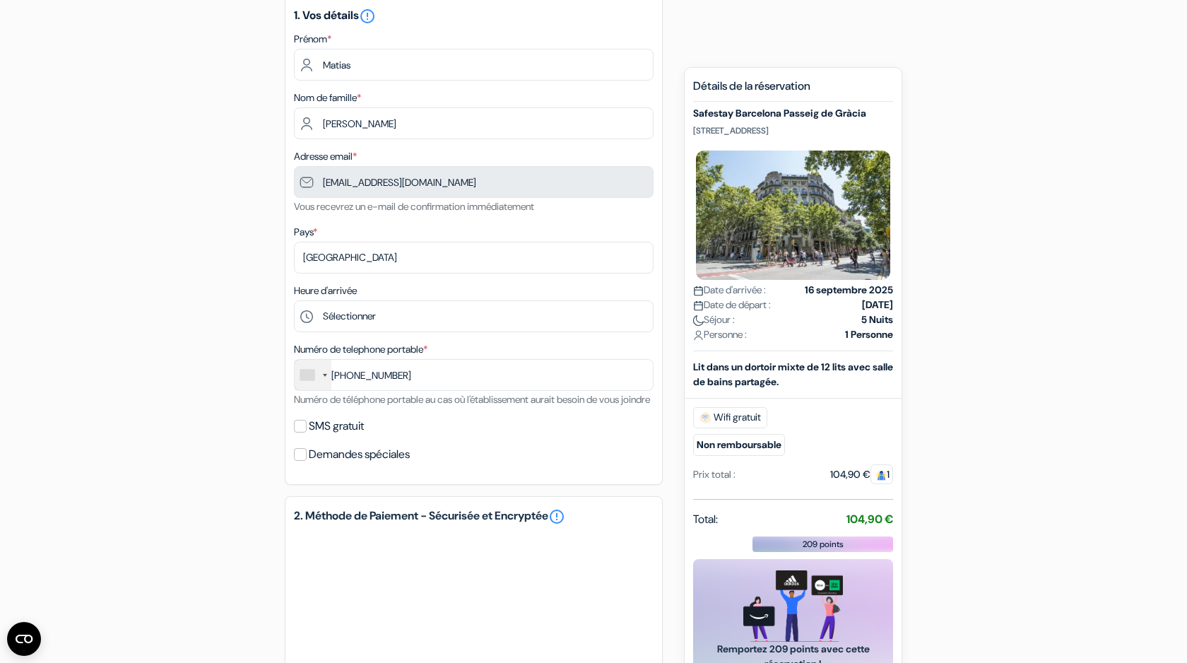
scroll to position [142, 0]
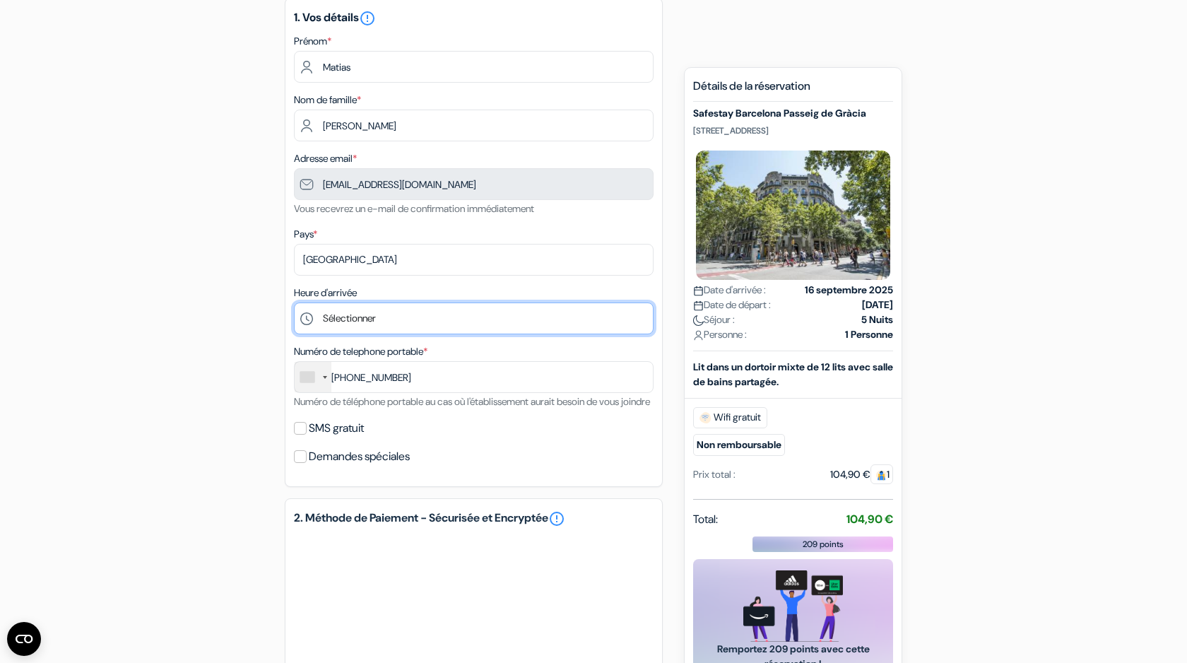
click at [353, 327] on select "Sélectionner 1:00 2:00 3:00 4:00 5:00 6:00 7:00 8:00 9:00 10:00 11:00 12:00 13:…" at bounding box center [474, 318] width 360 height 32
select select "2"
click at [294, 304] on select "Sélectionner 1:00 2:00 3:00 4:00 5:00 6:00 7:00 8:00 9:00 10:00 11:00 12:00 13:…" at bounding box center [474, 318] width 360 height 32
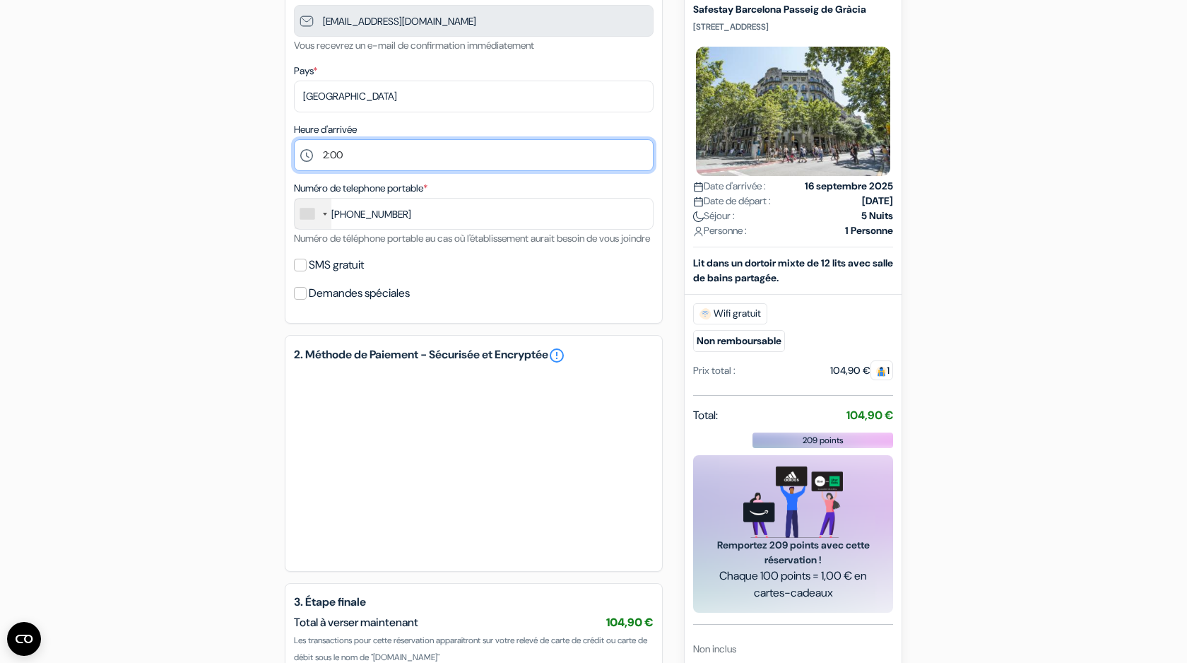
scroll to position [413, 0]
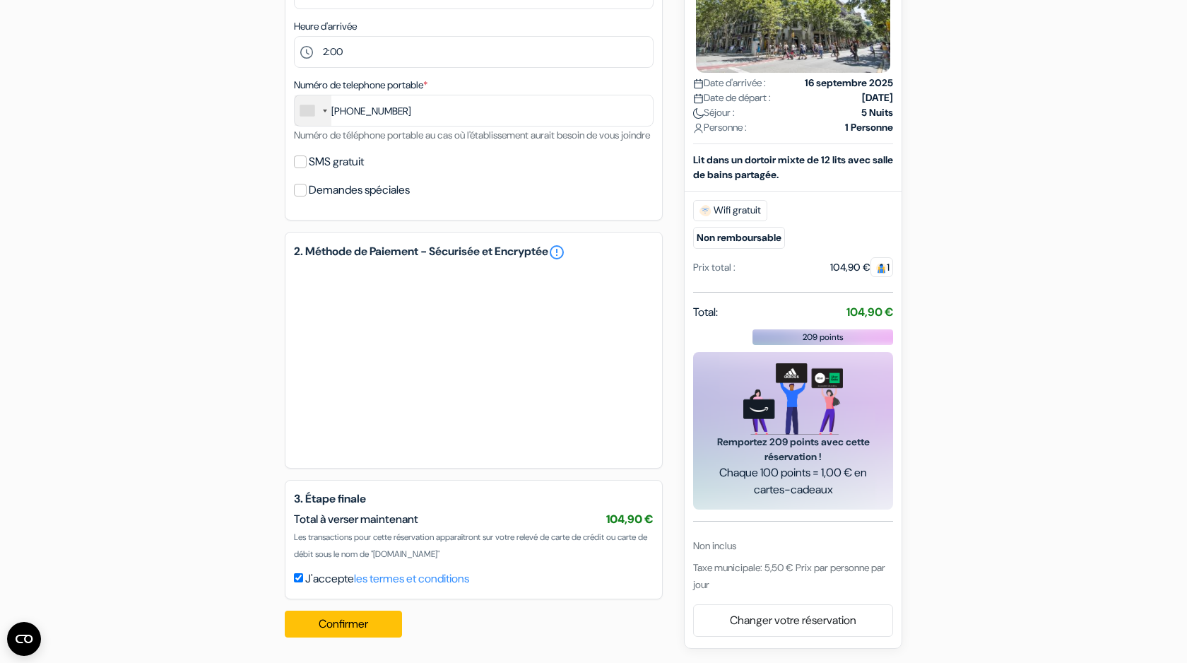
click at [307, 587] on label "J'accepte les termes et conditions" at bounding box center [387, 578] width 164 height 17
click at [303, 582] on input "J'accepte les termes et conditions" at bounding box center [298, 577] width 9 height 9
click at [307, 589] on div "3. Étape finale Total à verser maintenant 104,90 € Non inclus J'accepte" at bounding box center [474, 539] width 378 height 119
click at [304, 582] on div "J'accepte les termes et conditions" at bounding box center [474, 578] width 360 height 17
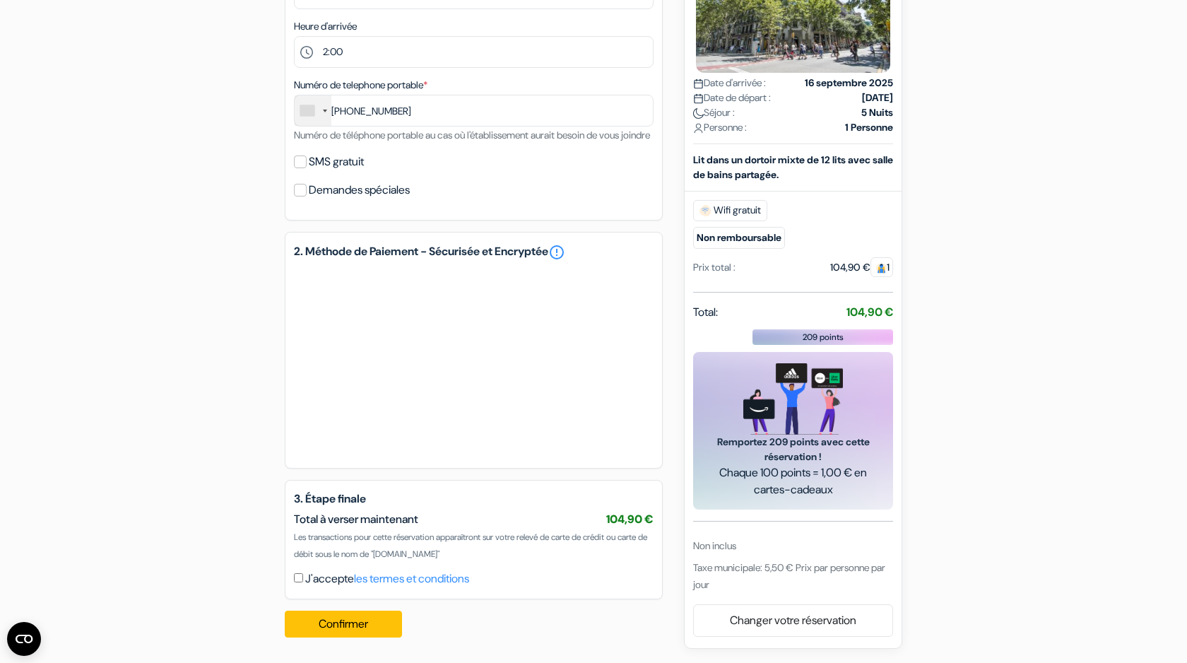
click at [295, 582] on input "J'accepte les termes et conditions" at bounding box center [298, 577] width 9 height 9
checkbox input "true"
click at [321, 620] on button "Confirmer Loading..." at bounding box center [343, 624] width 117 height 27
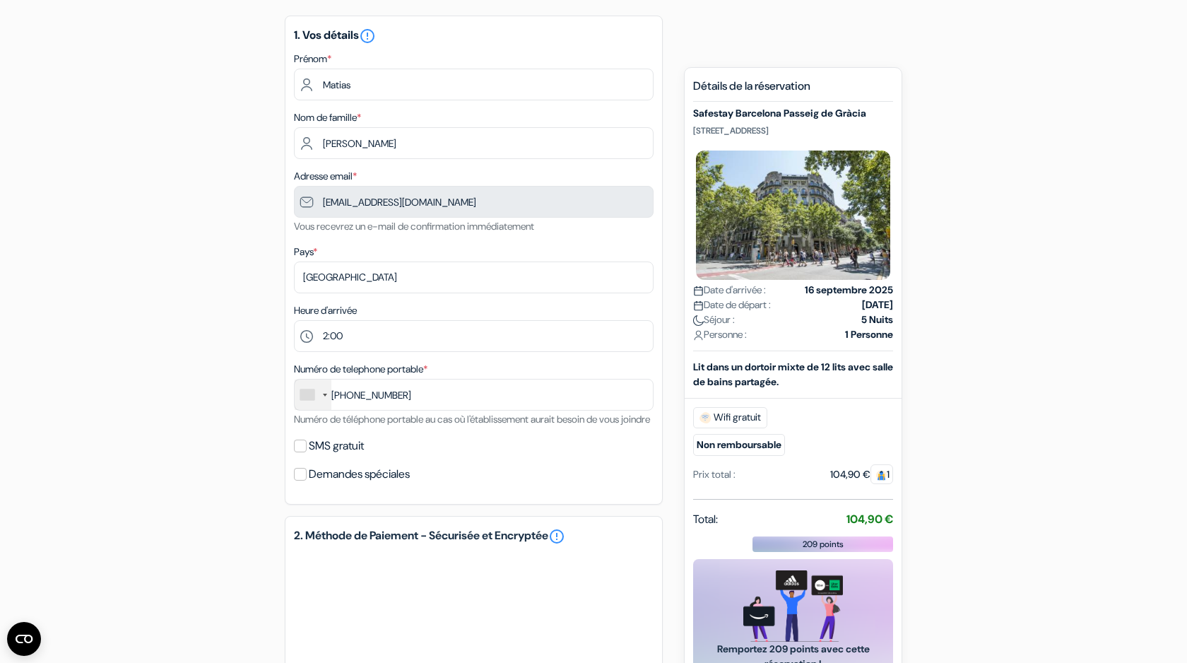
scroll to position [429, 0]
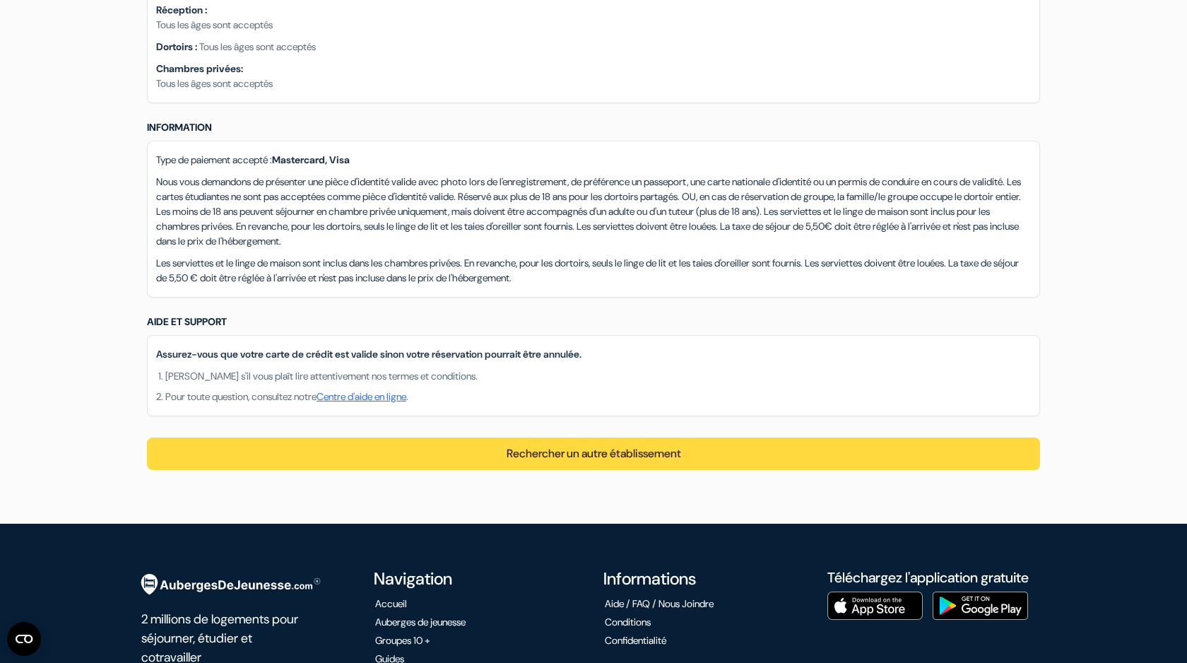
scroll to position [1338, 0]
